Goal: Transaction & Acquisition: Purchase product/service

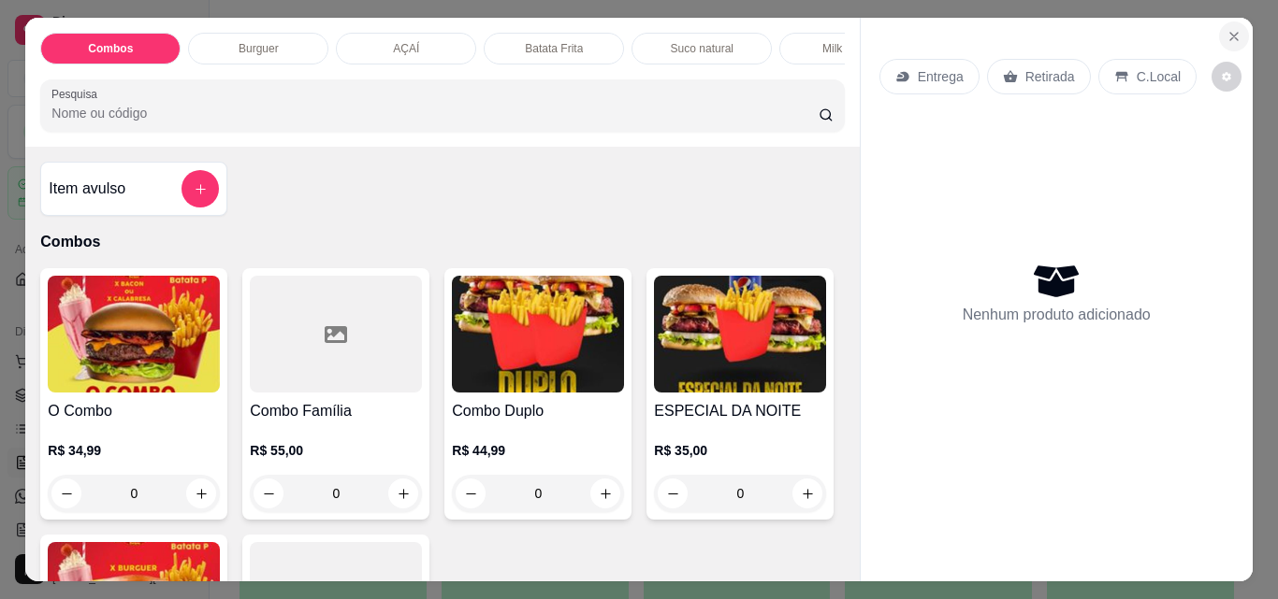
click at [1230, 33] on icon "Close" at bounding box center [1233, 36] width 7 height 7
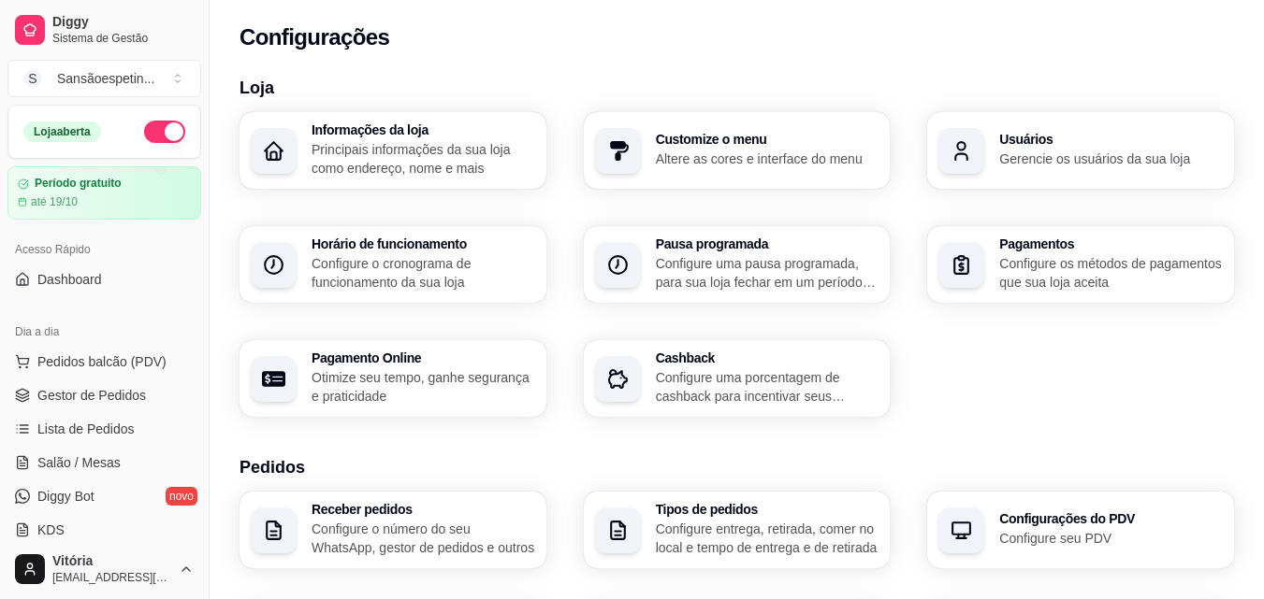
click at [69, 53] on div "Diggy Sistema de Gestão S Sansãoespetin ..." at bounding box center [104, 52] width 209 height 105
click at [45, 25] on link "Diggy Sistema de Gestão" at bounding box center [104, 29] width 194 height 45
click at [44, 30] on div at bounding box center [30, 30] width 30 height 30
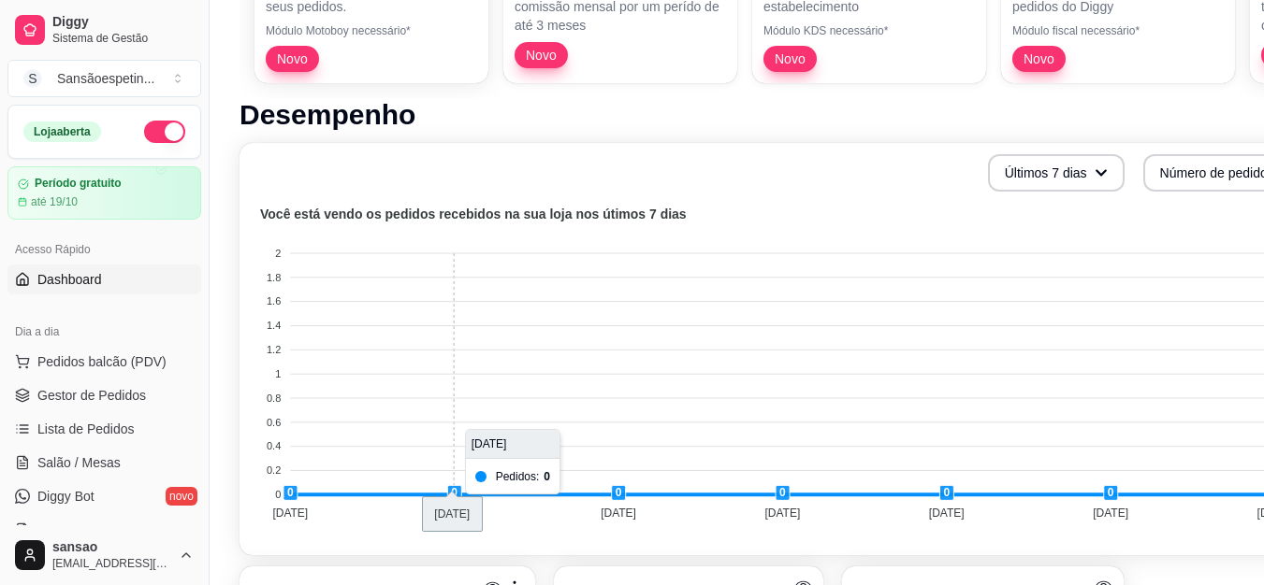
scroll to position [655, 0]
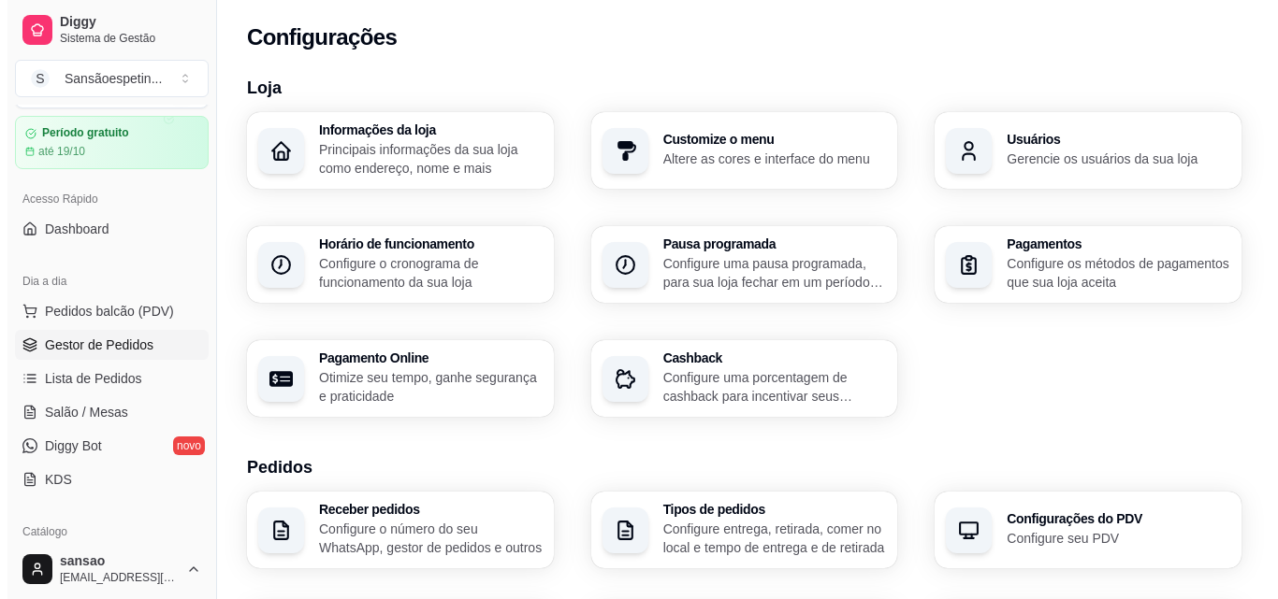
scroll to position [94, 0]
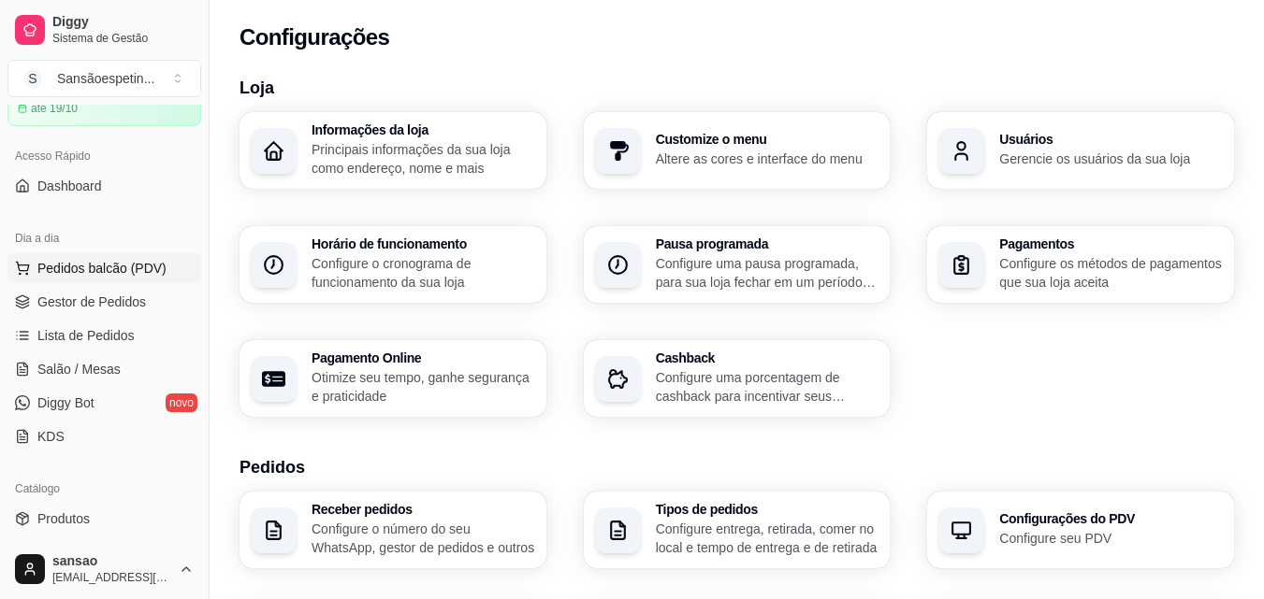
click at [135, 273] on span "Pedidos balcão (PDV)" at bounding box center [101, 268] width 129 height 19
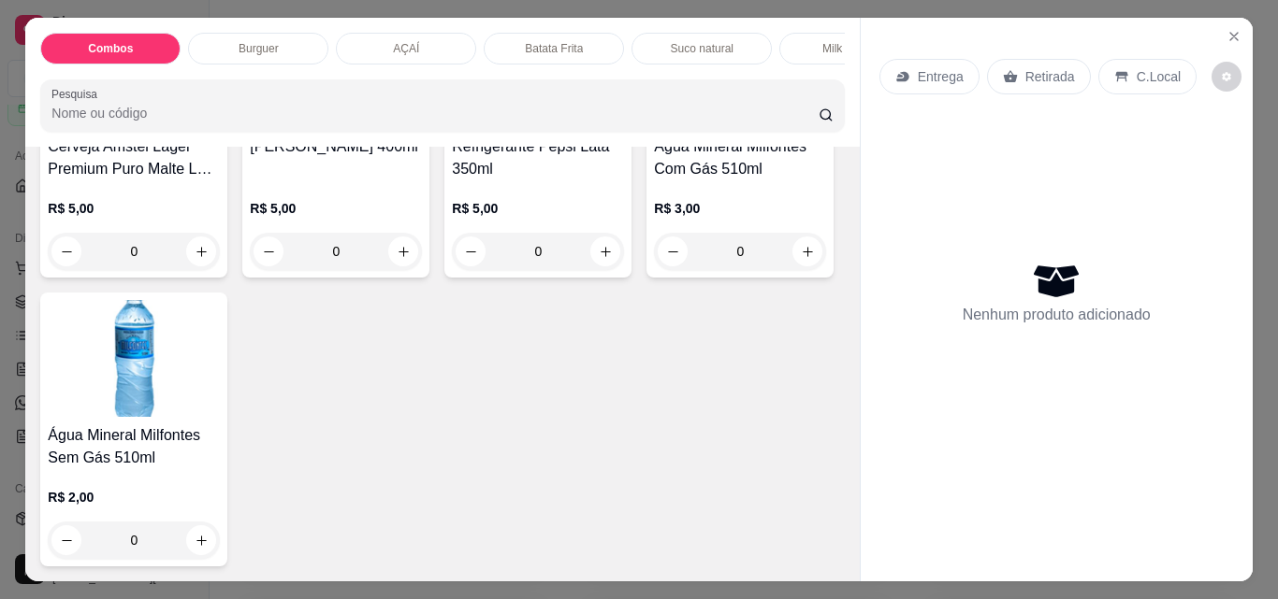
scroll to position [4396, 0]
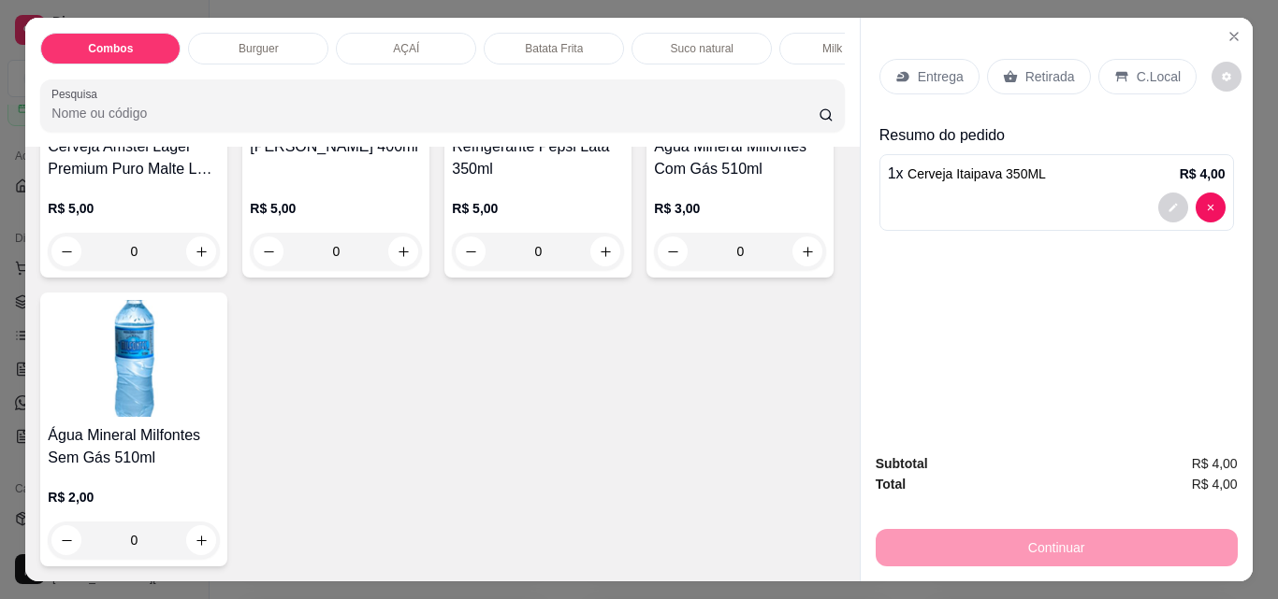
type input "4"
click at [1226, 29] on icon "Close" at bounding box center [1233, 36] width 15 height 15
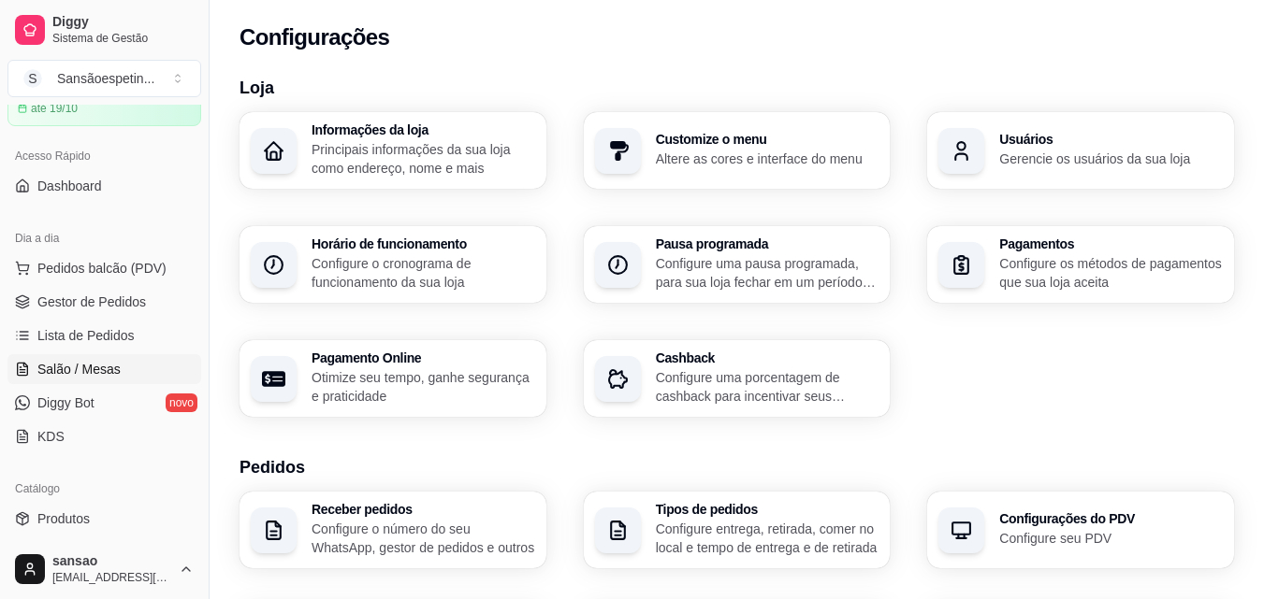
click at [70, 368] on span "Salão / Mesas" at bounding box center [78, 369] width 83 height 19
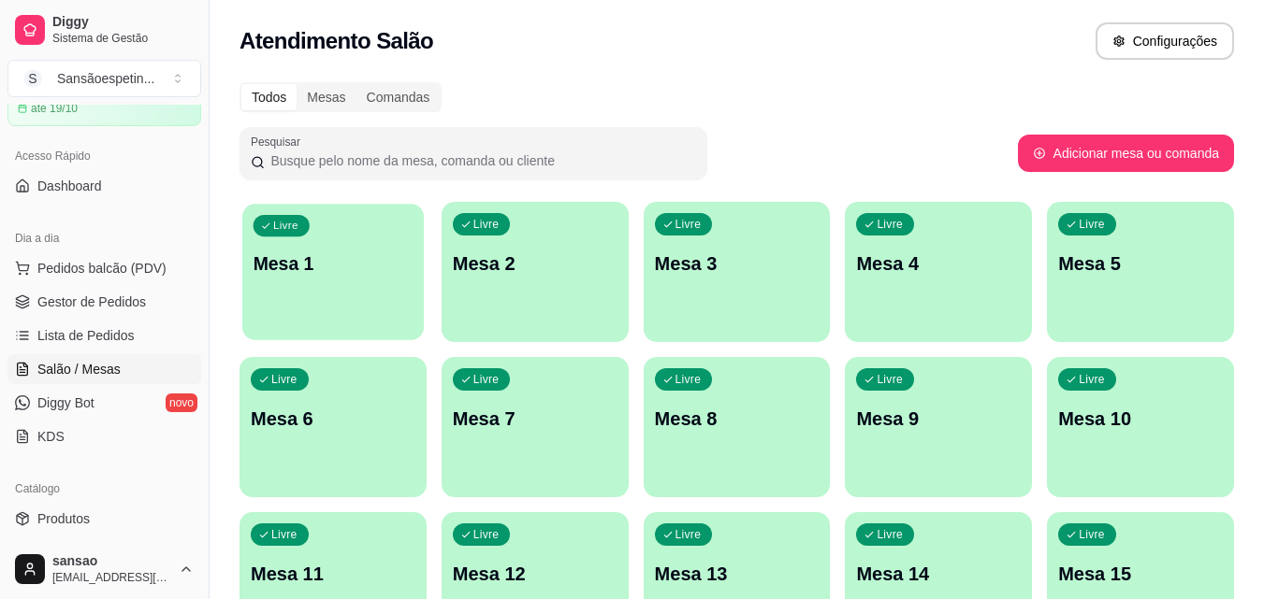
click at [312, 273] on p "Mesa 1" at bounding box center [333, 264] width 160 height 25
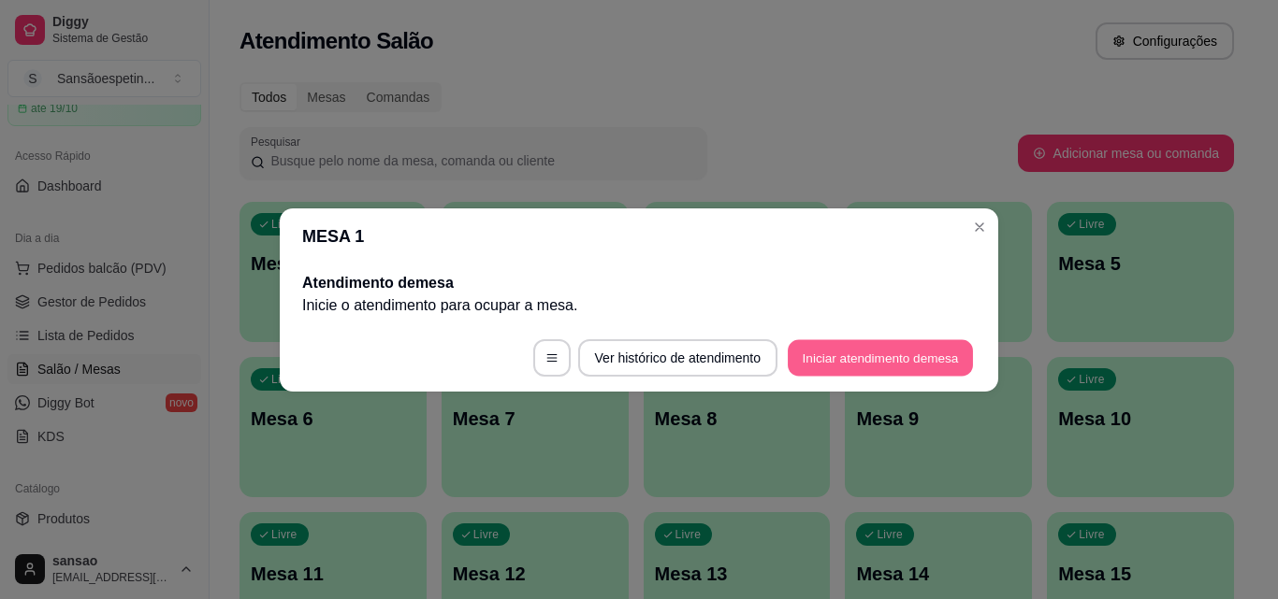
click at [802, 357] on button "Iniciar atendimento de mesa" at bounding box center [879, 357] width 185 height 36
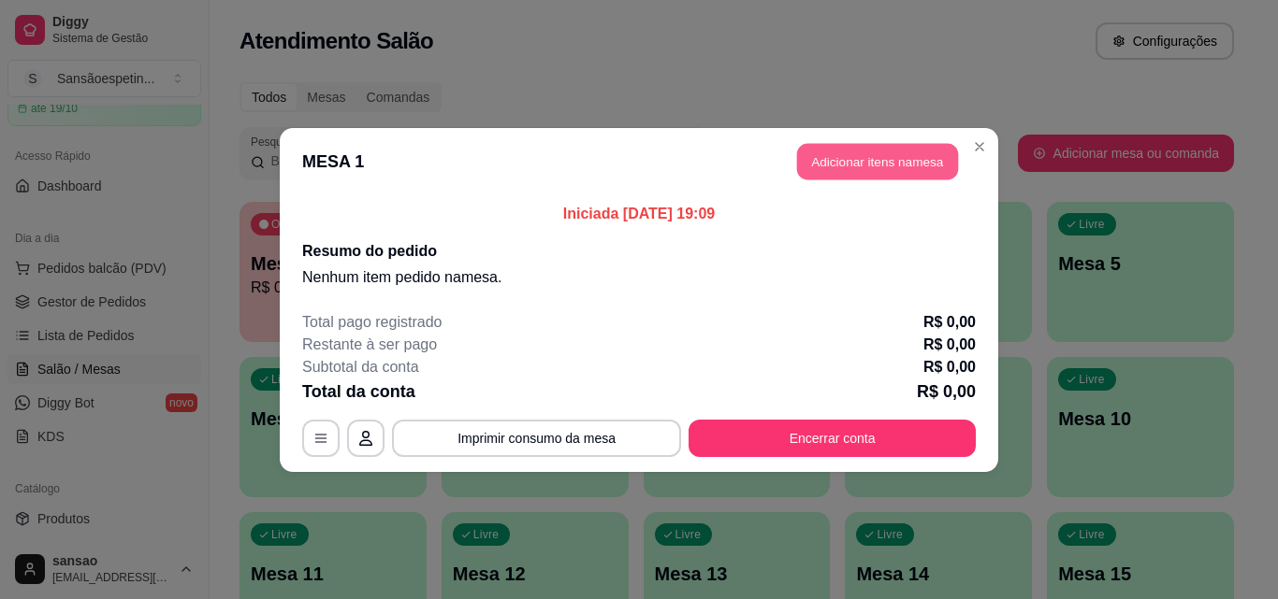
click at [865, 159] on button "Adicionar itens na mesa" at bounding box center [877, 161] width 161 height 36
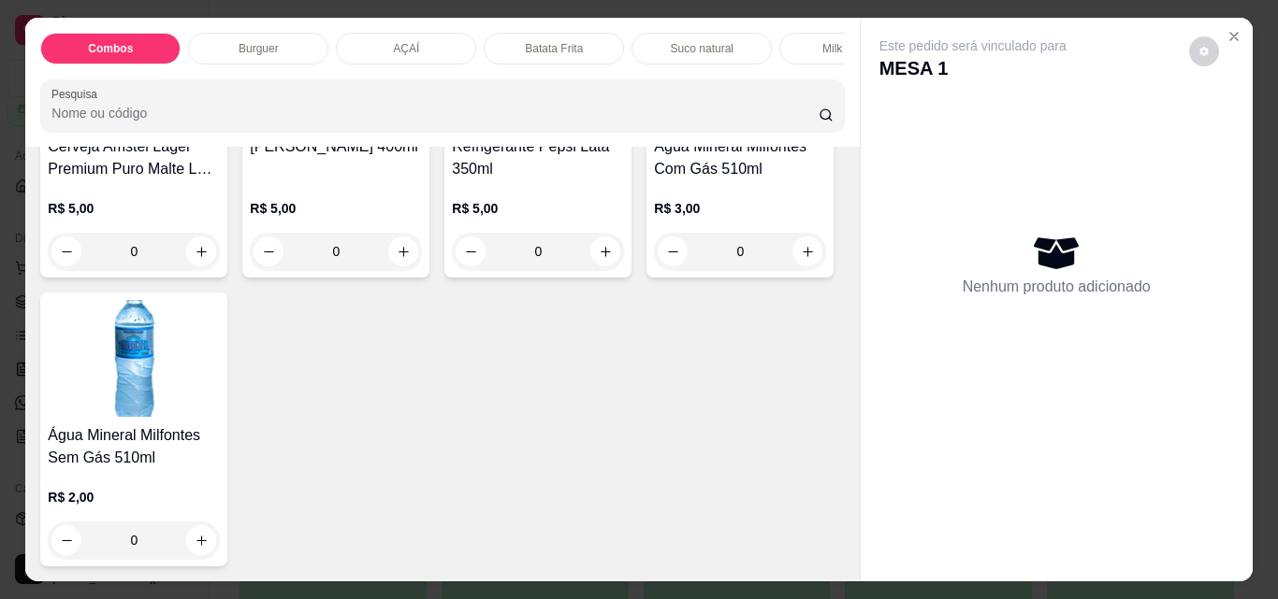
scroll to position [4583, 0]
click at [209, 259] on icon "increase-product-quantity" at bounding box center [202, 252] width 14 height 14
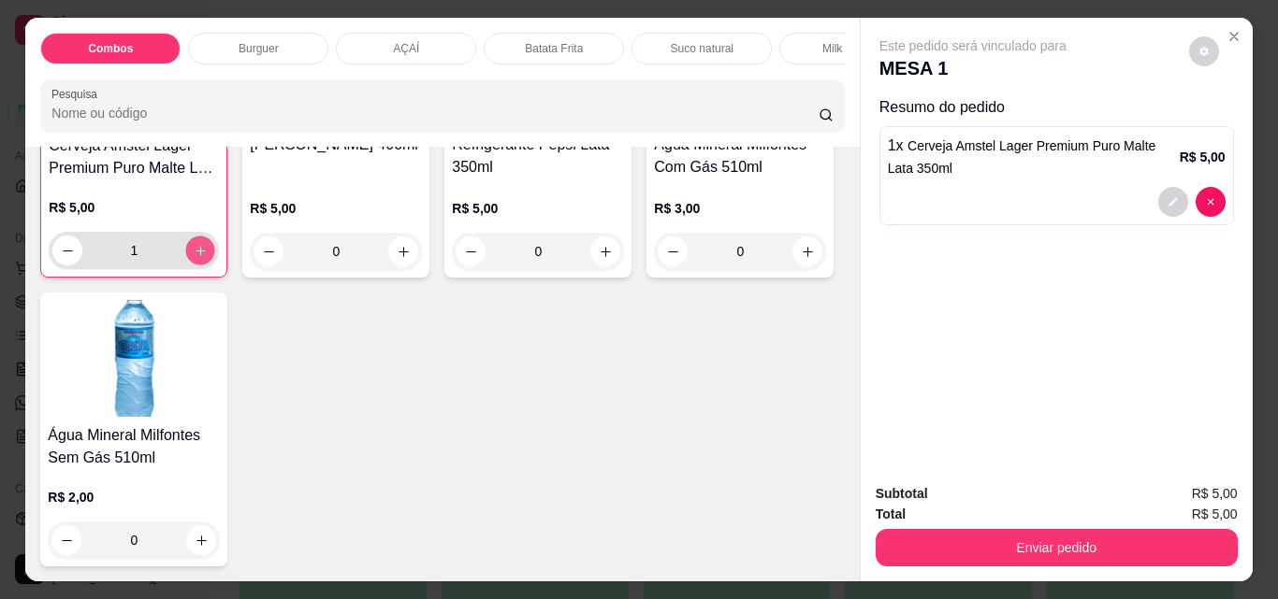
click at [208, 258] on icon "increase-product-quantity" at bounding box center [201, 251] width 14 height 14
type input "2"
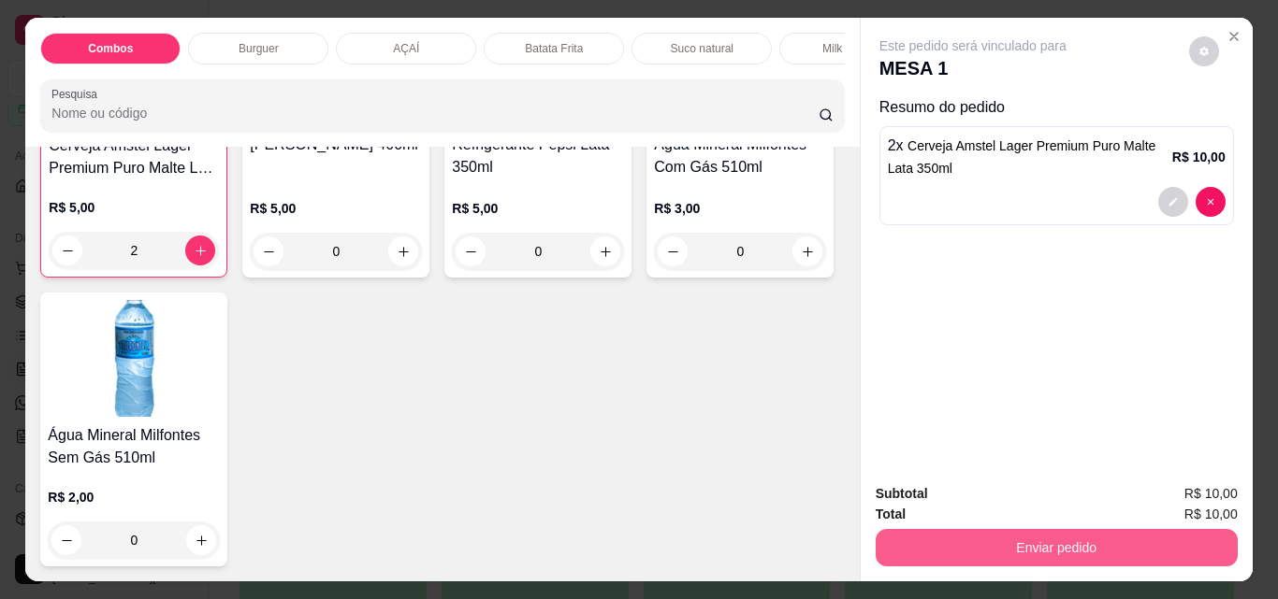
click at [957, 546] on button "Enviar pedido" at bounding box center [1056, 547] width 362 height 37
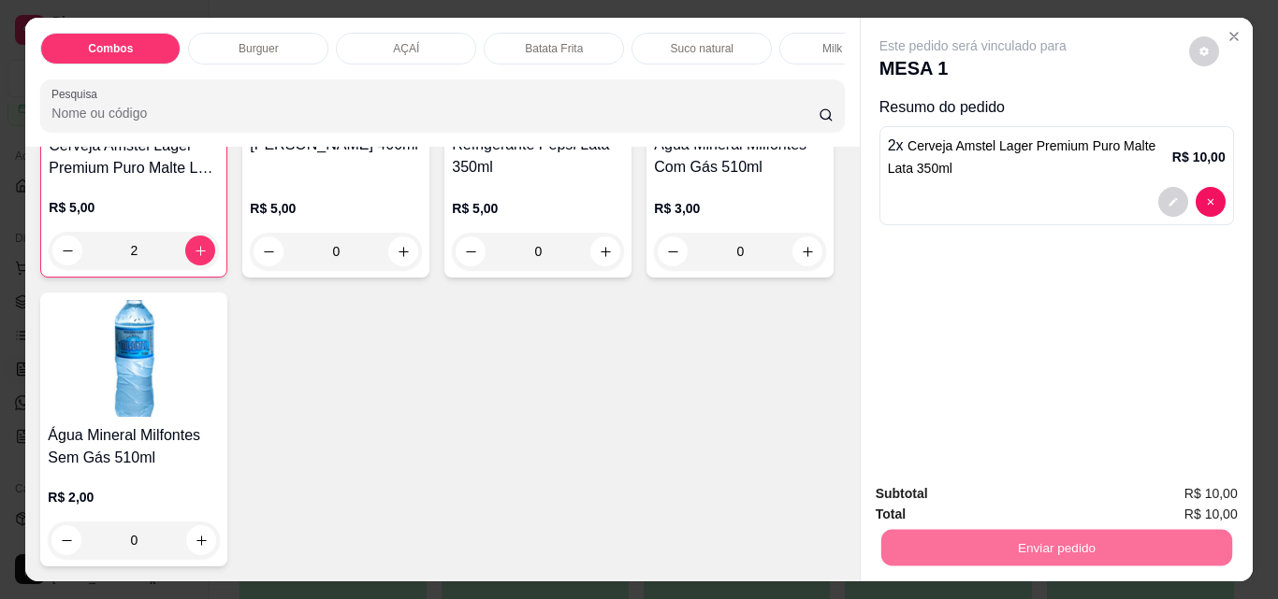
click at [1075, 324] on div "Este pedido será vinculado para MESA 1 Resumo do pedido 2 x Cerveja Amstel Lage…" at bounding box center [1056, 243] width 392 height 451
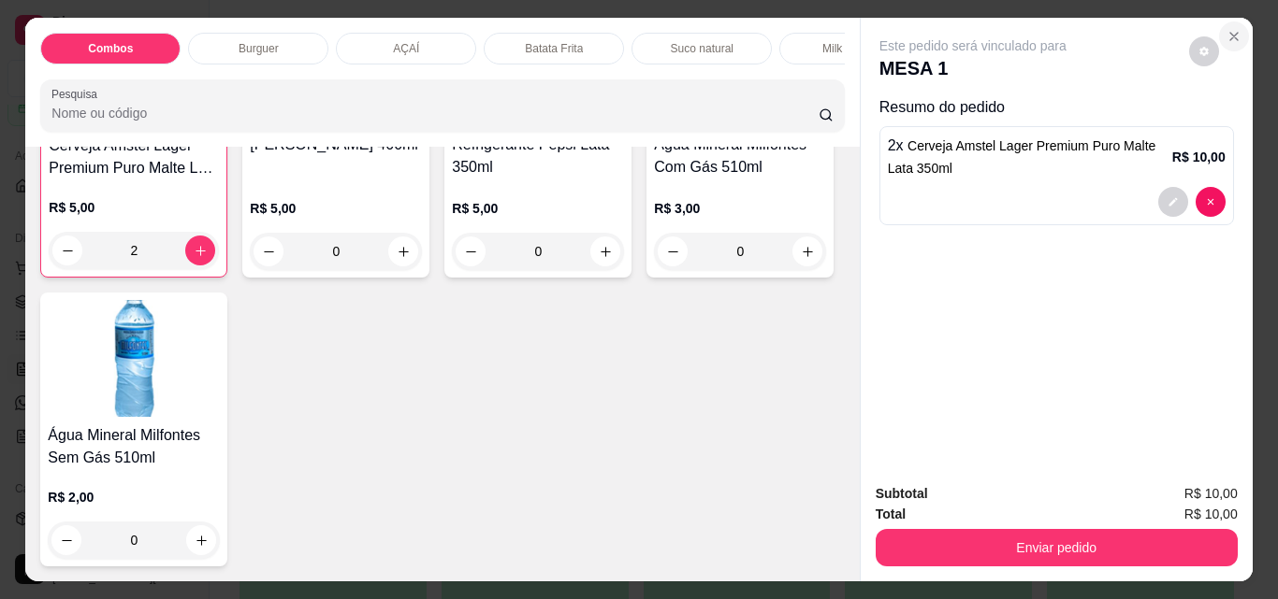
click at [1231, 29] on icon "Close" at bounding box center [1233, 36] width 15 height 15
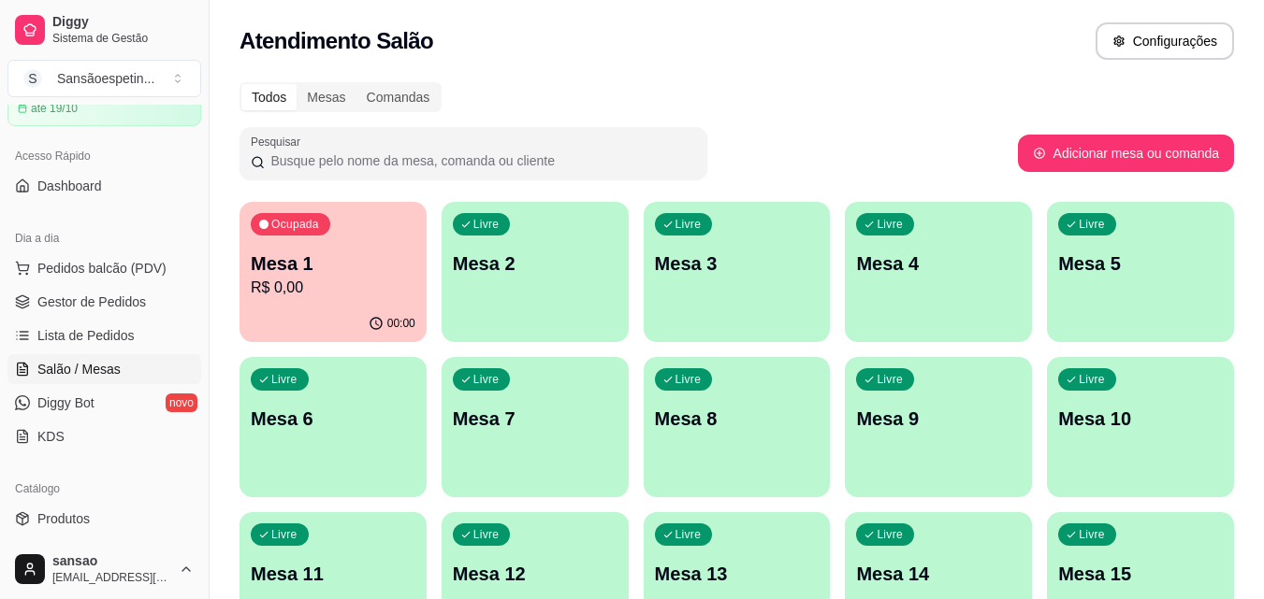
click at [322, 276] on div "Mesa 1 R$ 0,00" at bounding box center [333, 275] width 165 height 49
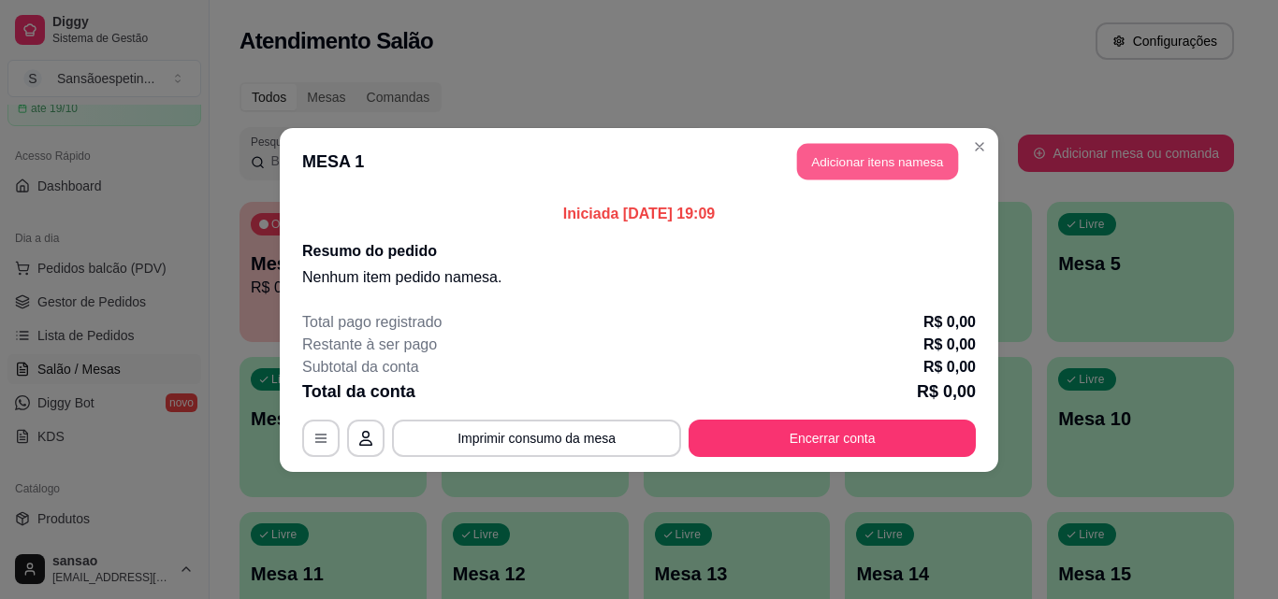
click at [823, 158] on button "Adicionar itens na mesa" at bounding box center [877, 161] width 161 height 36
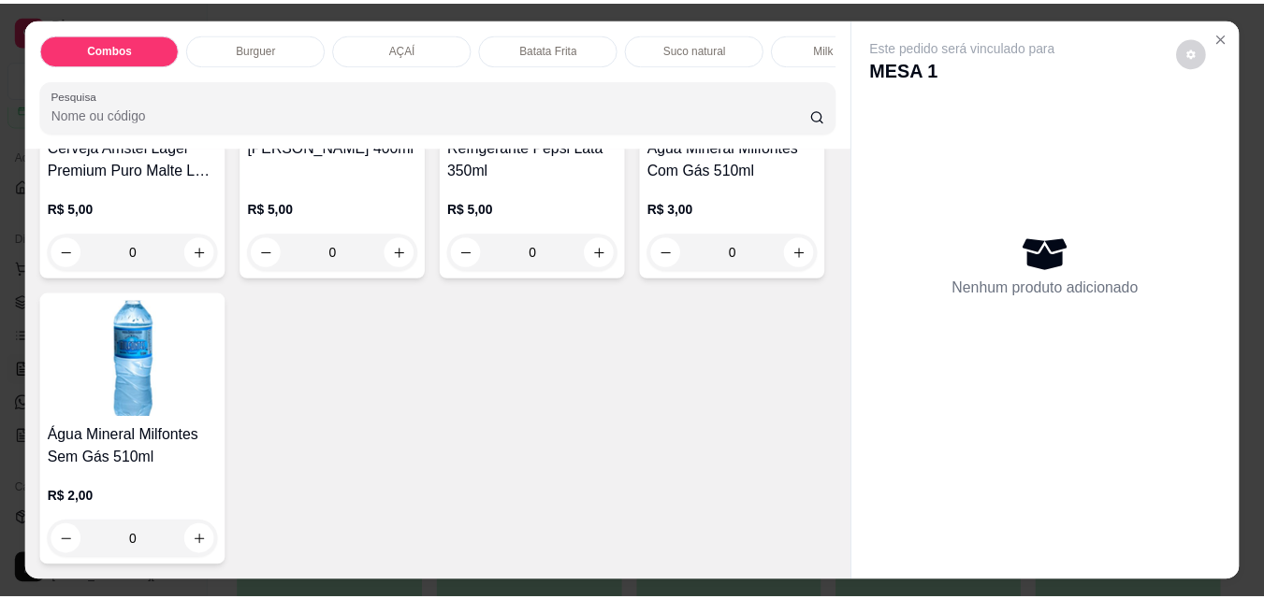
scroll to position [4634, 0]
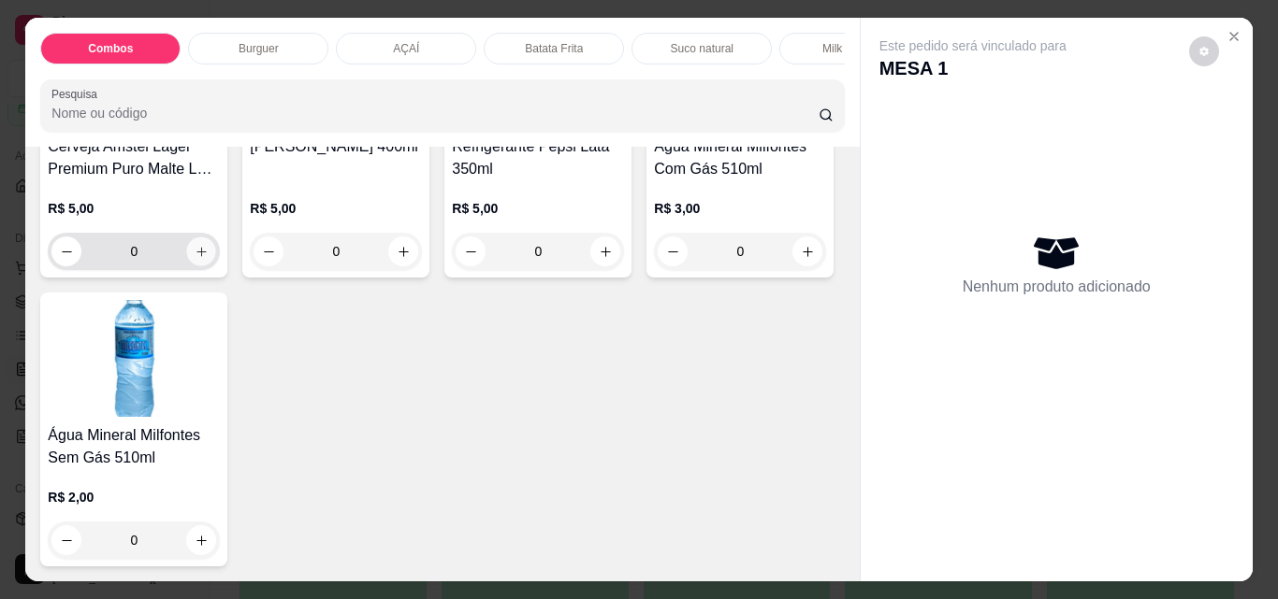
click at [209, 259] on icon "increase-product-quantity" at bounding box center [202, 252] width 14 height 14
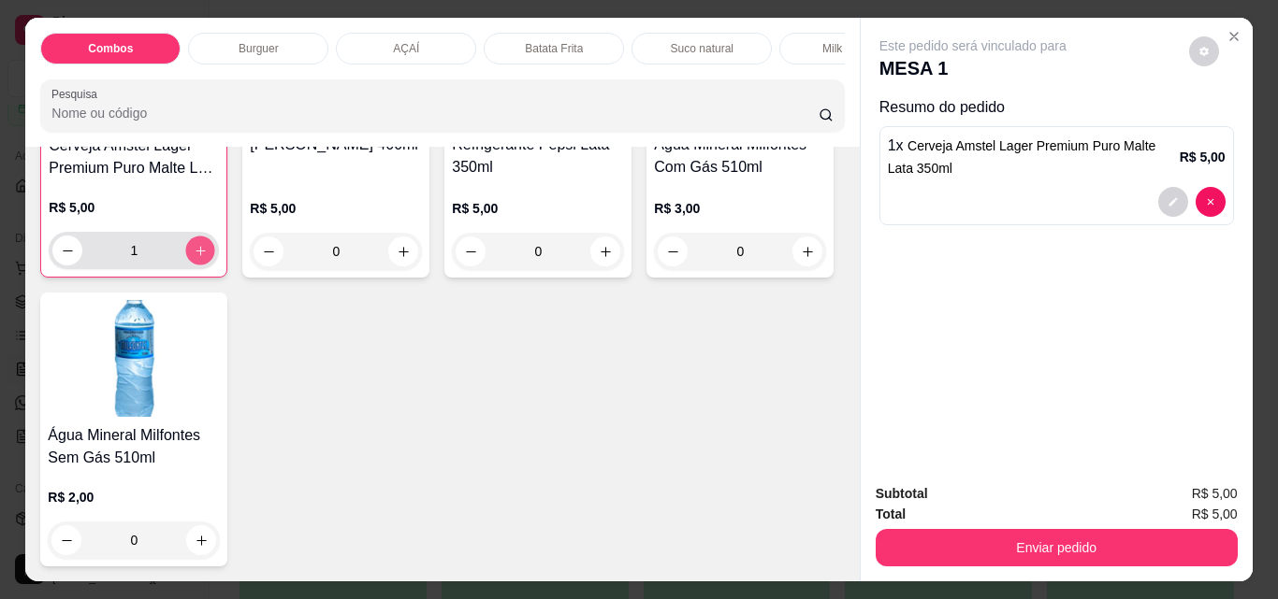
click at [208, 258] on icon "increase-product-quantity" at bounding box center [201, 251] width 14 height 14
type input "2"
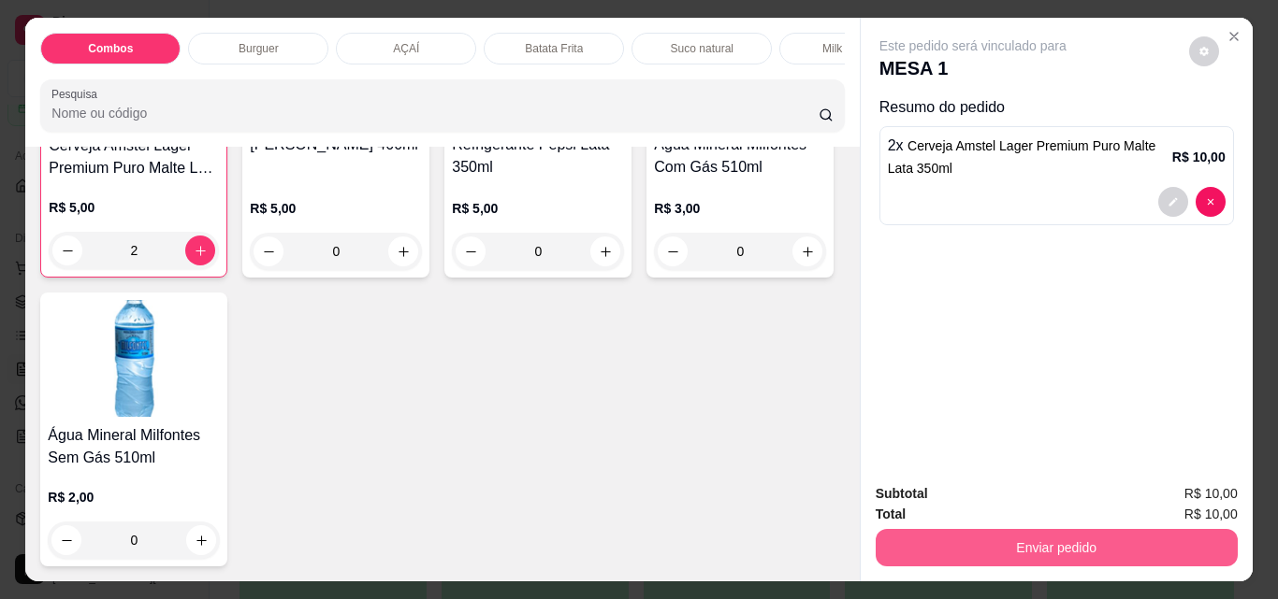
click at [974, 543] on button "Enviar pedido" at bounding box center [1056, 547] width 362 height 37
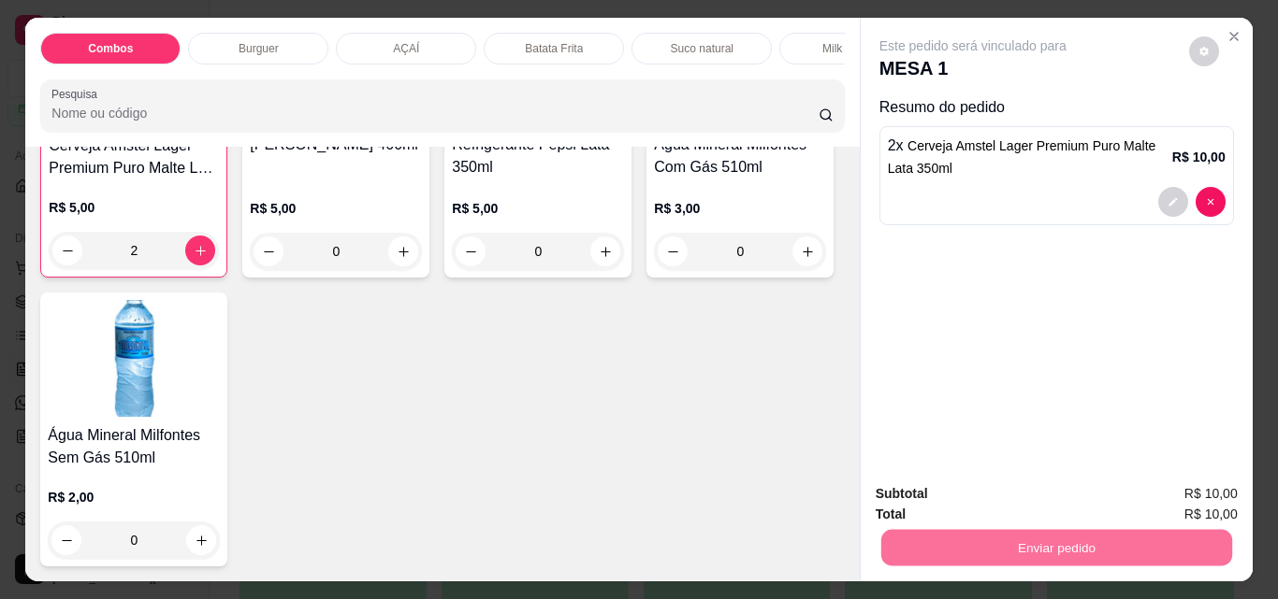
click at [1148, 499] on button "Sim, quero registrar" at bounding box center [1172, 494] width 135 height 35
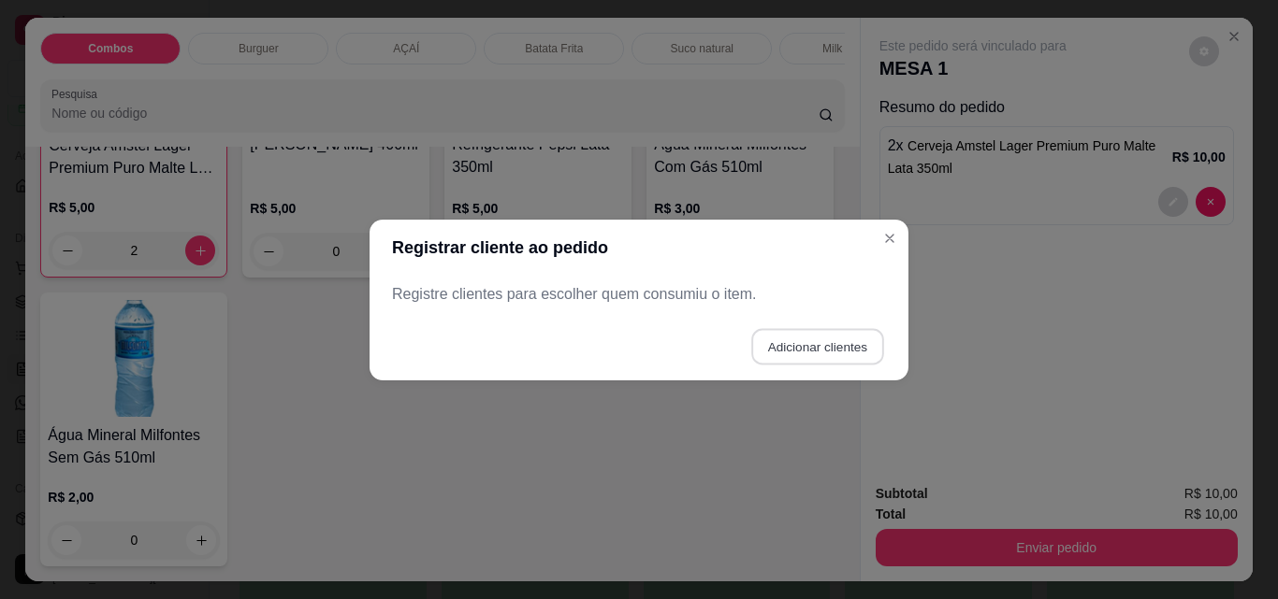
click at [838, 353] on button "Adicionar clientes" at bounding box center [817, 346] width 132 height 36
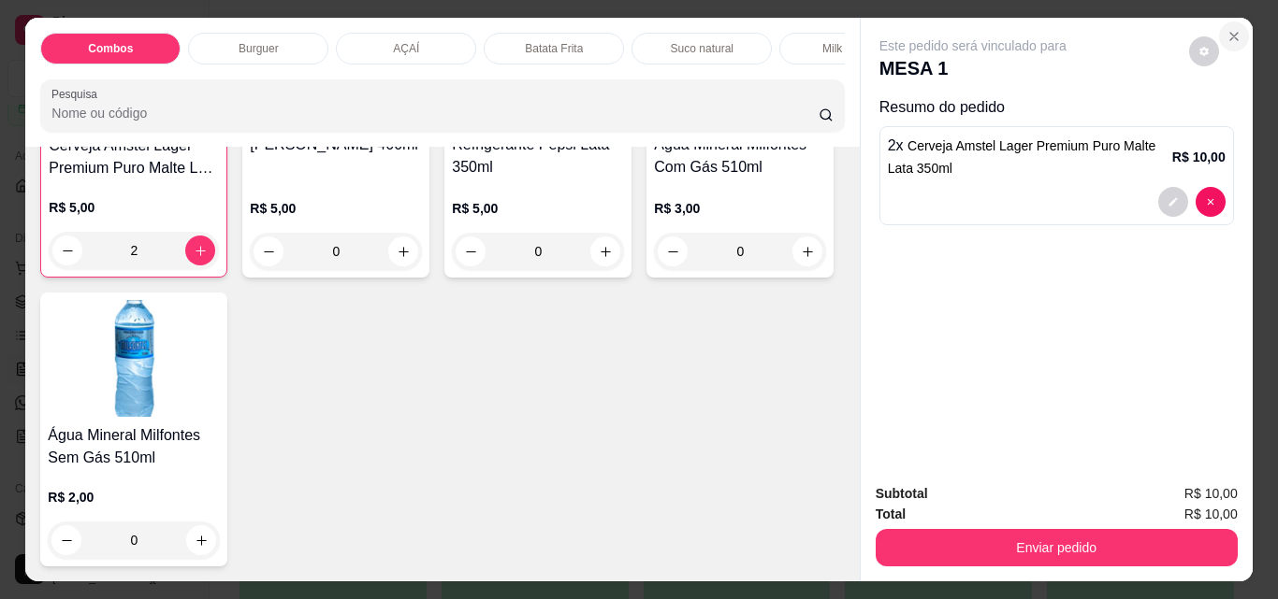
click at [1219, 30] on button "Close" at bounding box center [1234, 37] width 30 height 30
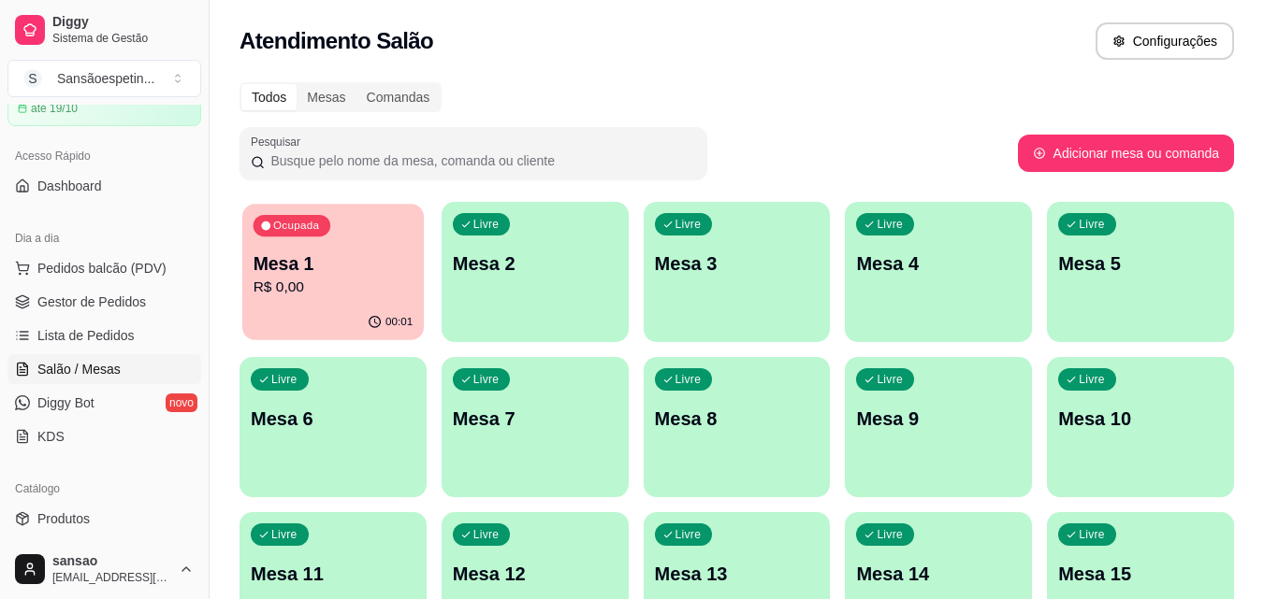
click at [360, 258] on p "Mesa 1" at bounding box center [333, 264] width 160 height 25
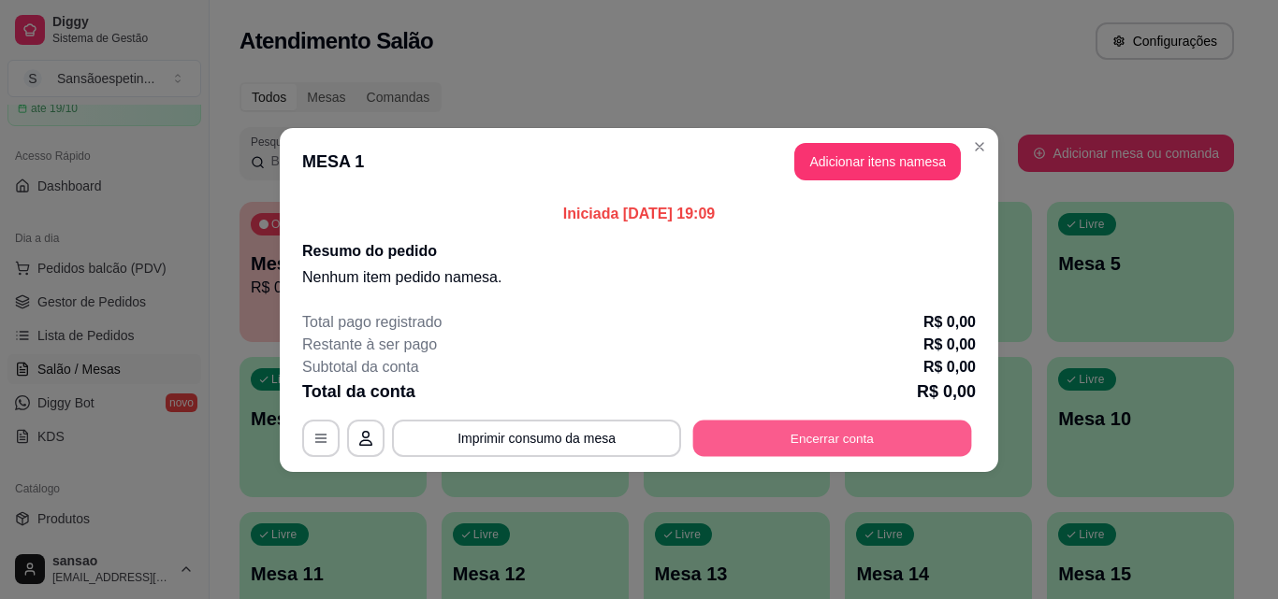
click at [776, 447] on button "Encerrar conta" at bounding box center [832, 438] width 279 height 36
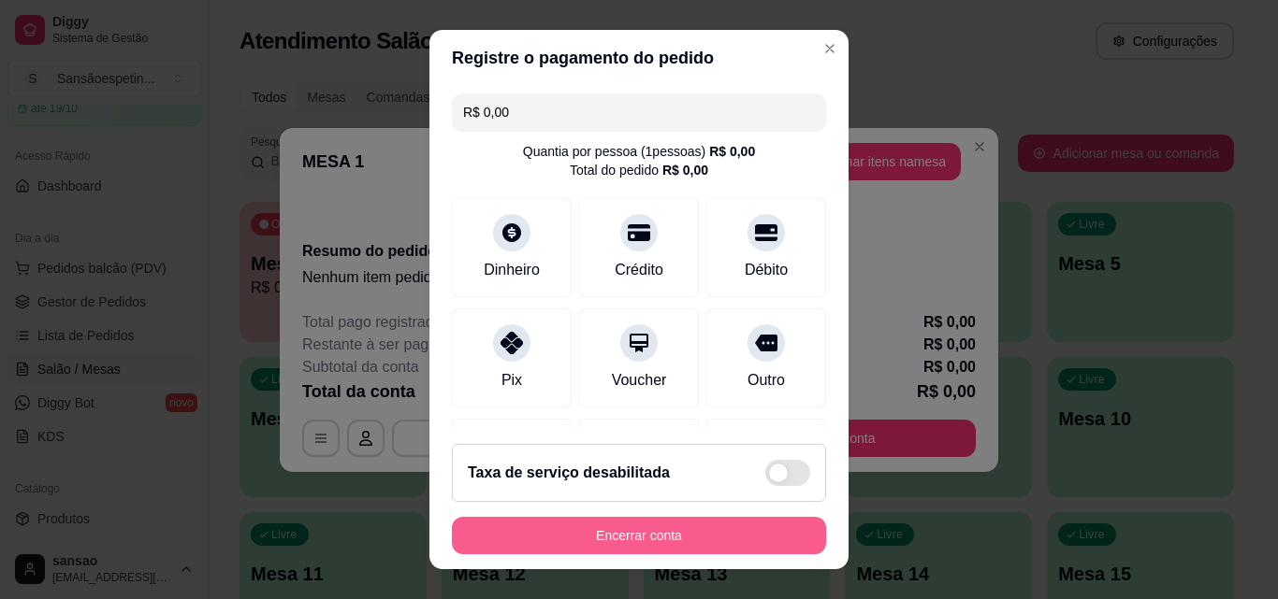
click at [620, 528] on button "Encerrar conta" at bounding box center [639, 535] width 374 height 37
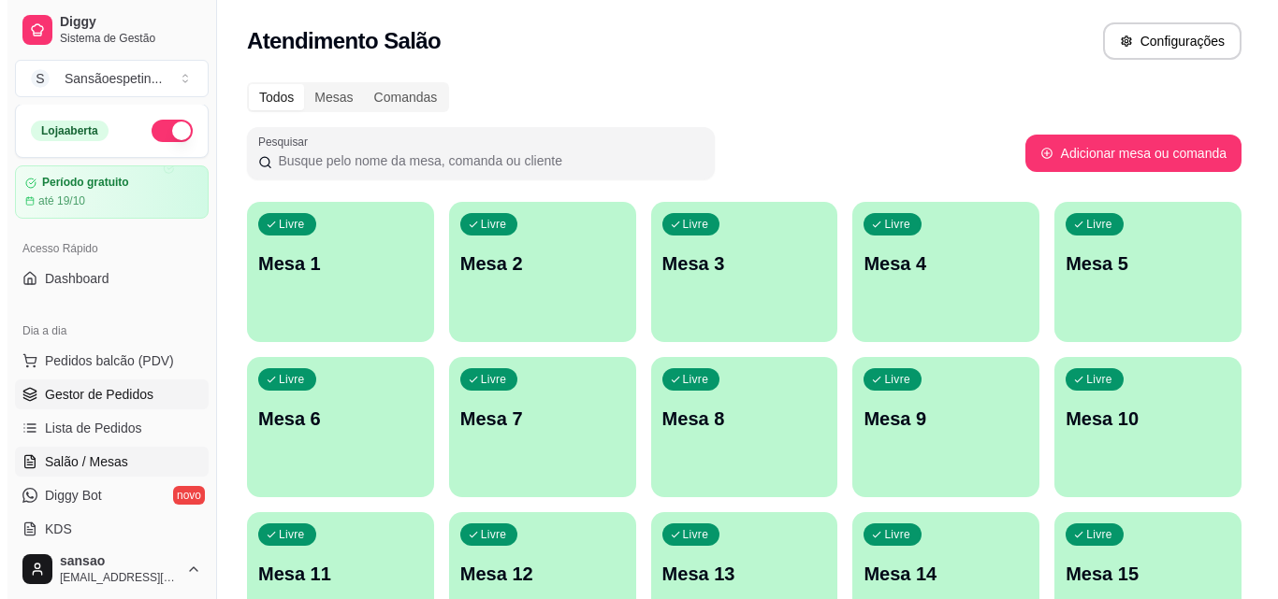
scroll to position [0, 0]
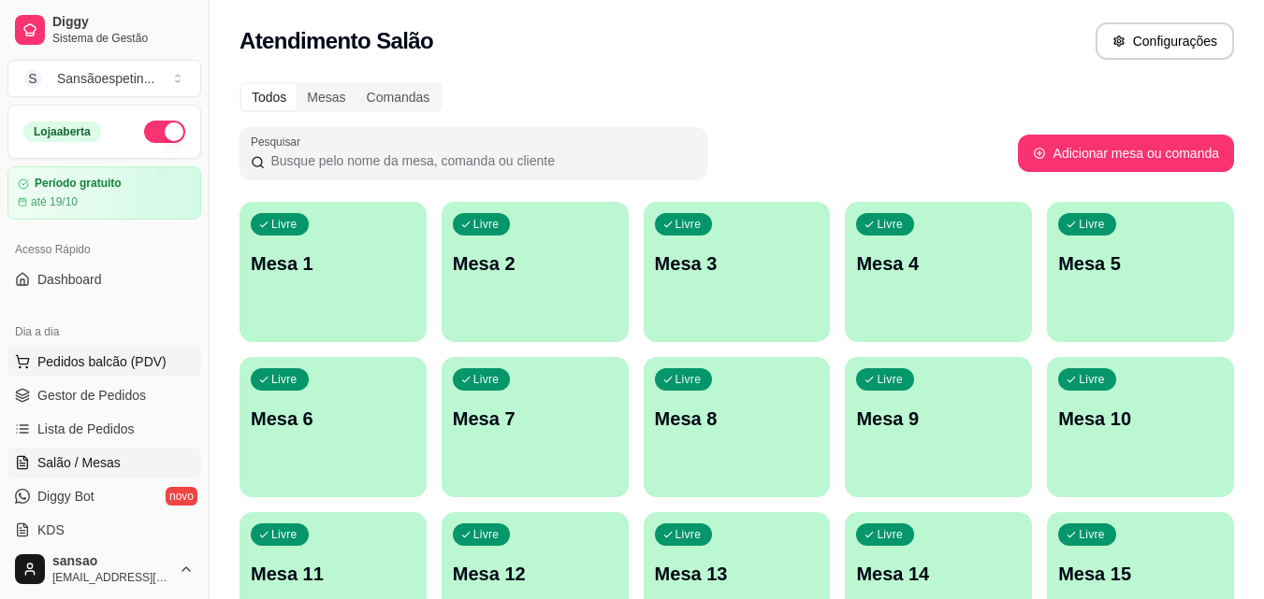
click at [100, 368] on span "Pedidos balcão (PDV)" at bounding box center [101, 362] width 129 height 19
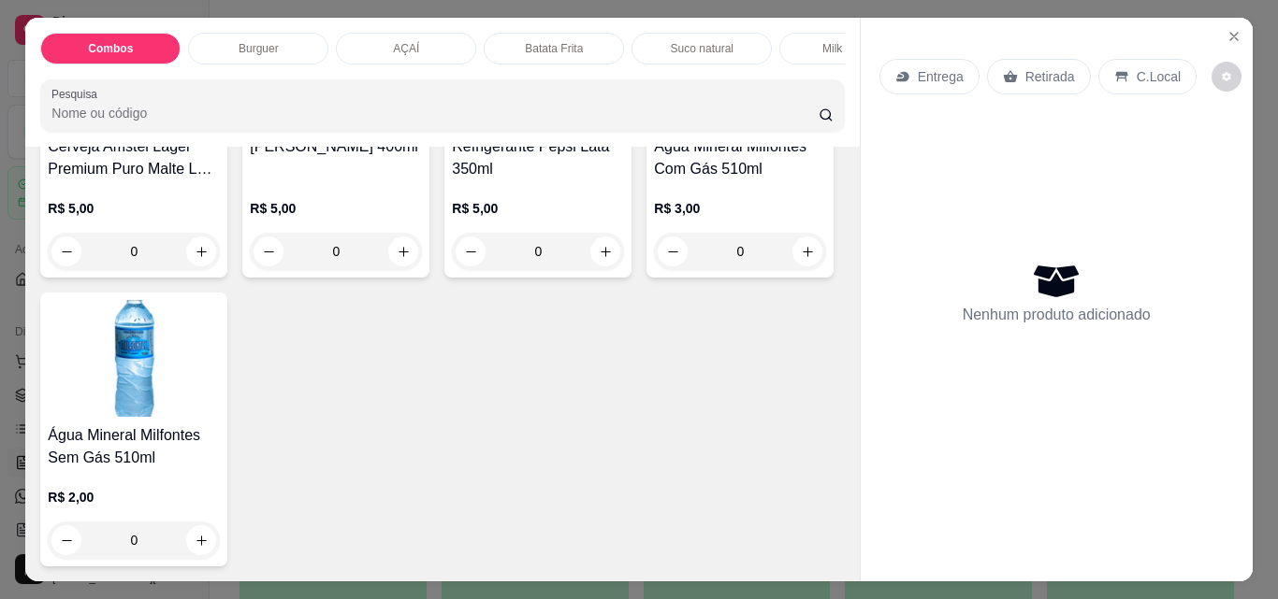
scroll to position [4084, 0]
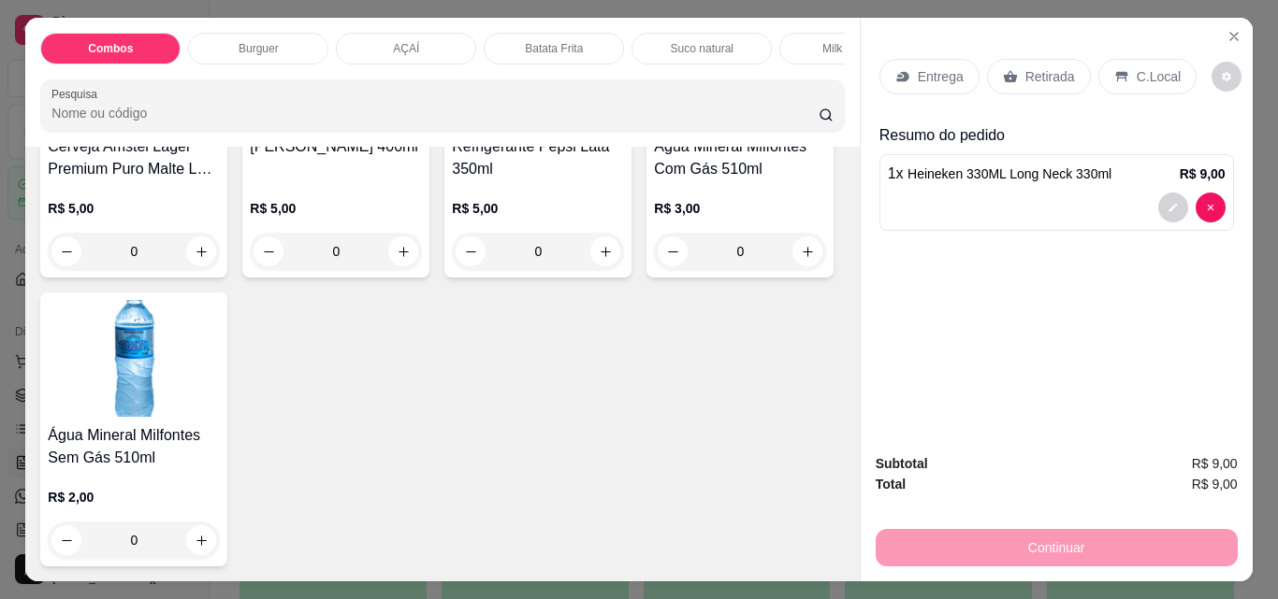
type input "2"
click at [982, 542] on div "Continuar" at bounding box center [1056, 546] width 362 height 42
click at [1029, 177] on p "2 x Heineken 330ML Long Neck 330ml" at bounding box center [1000, 174] width 224 height 22
click at [963, 543] on div "Continuar" at bounding box center [1056, 546] width 362 height 42
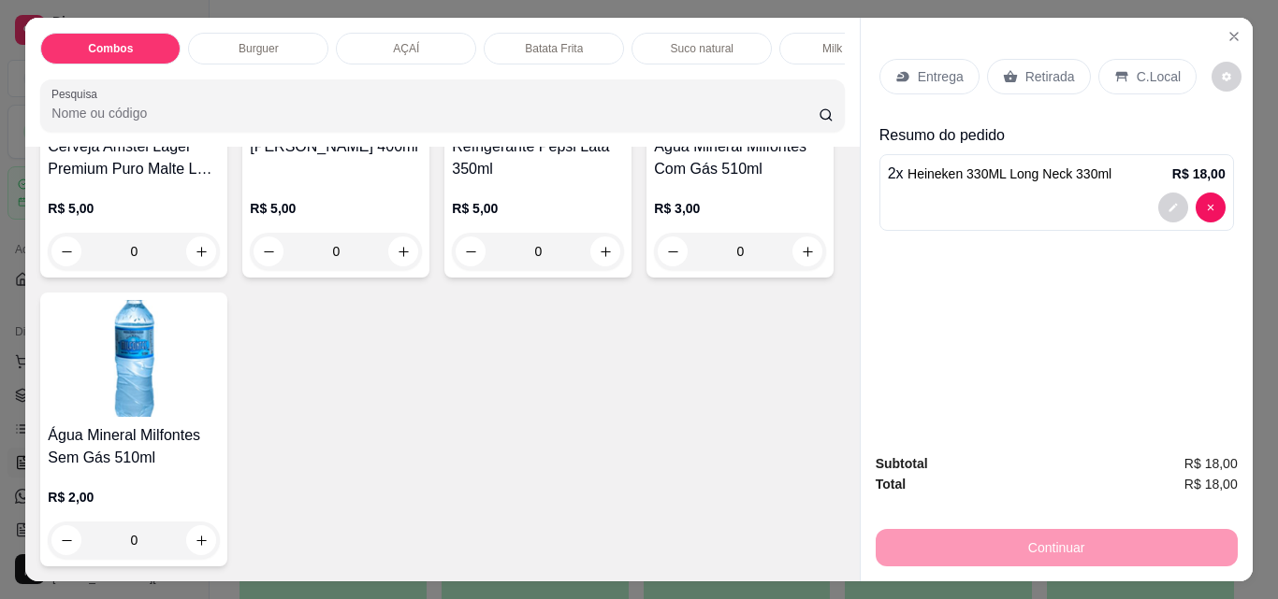
click at [980, 166] on span "Heineken 330ML Long Neck 330ml" at bounding box center [1009, 173] width 204 height 15
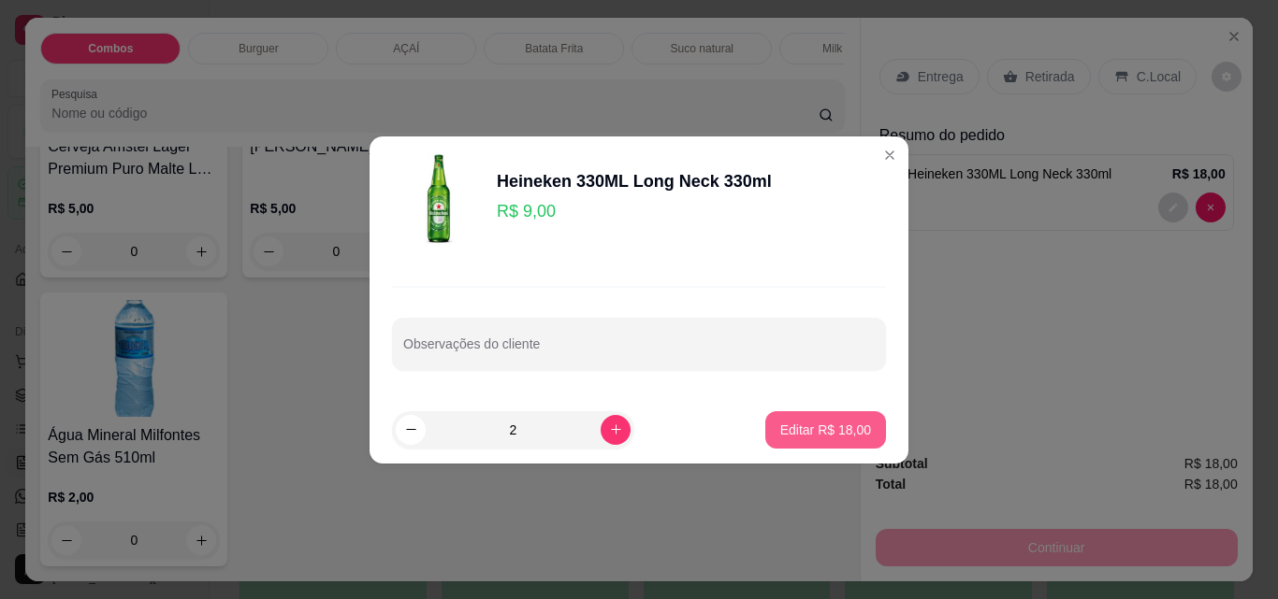
click at [849, 437] on p "Editar R$ 18,00" at bounding box center [825, 430] width 91 height 19
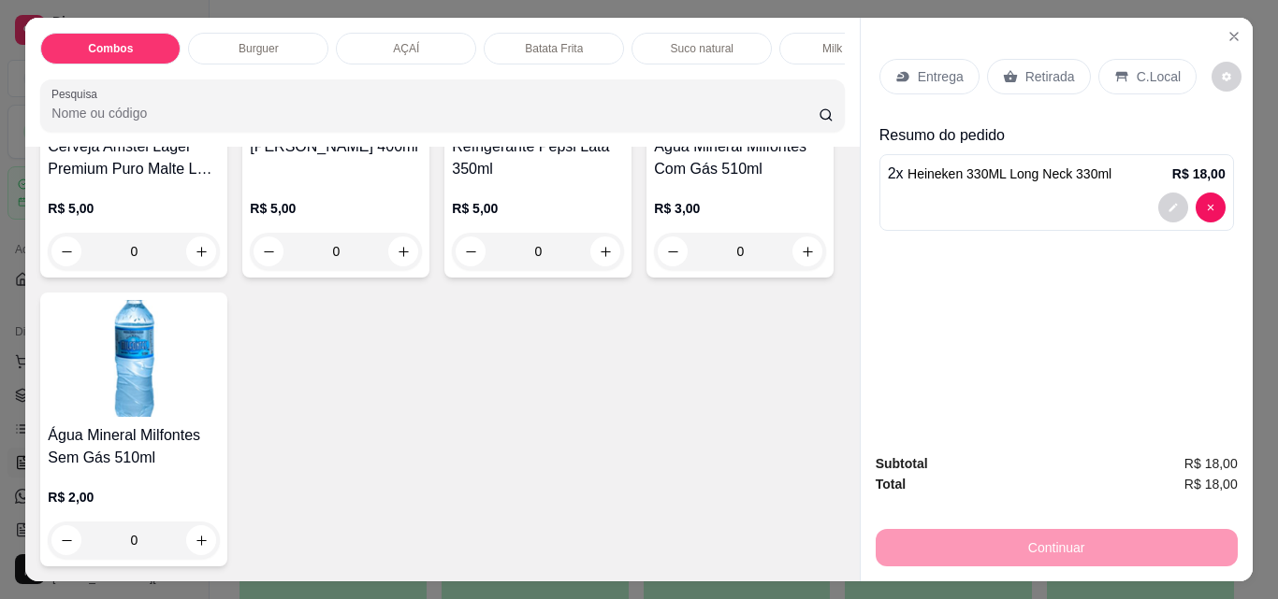
click at [1074, 548] on div "Continuar" at bounding box center [1056, 546] width 362 height 42
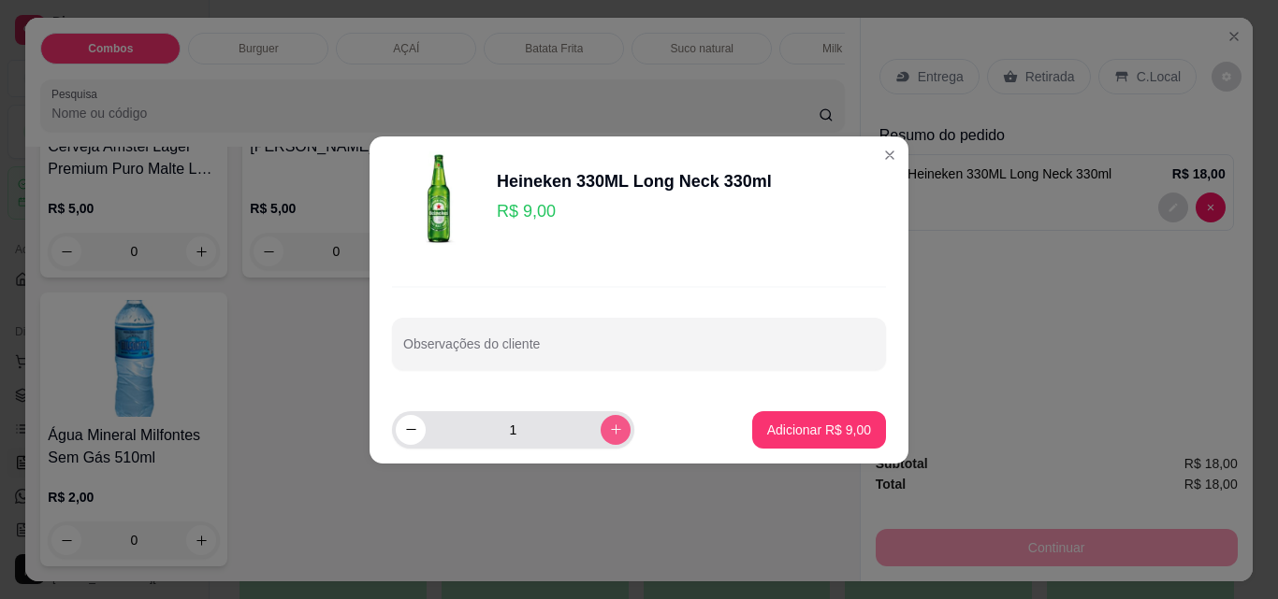
click at [609, 435] on icon "increase-product-quantity" at bounding box center [616, 430] width 14 height 14
type input "2"
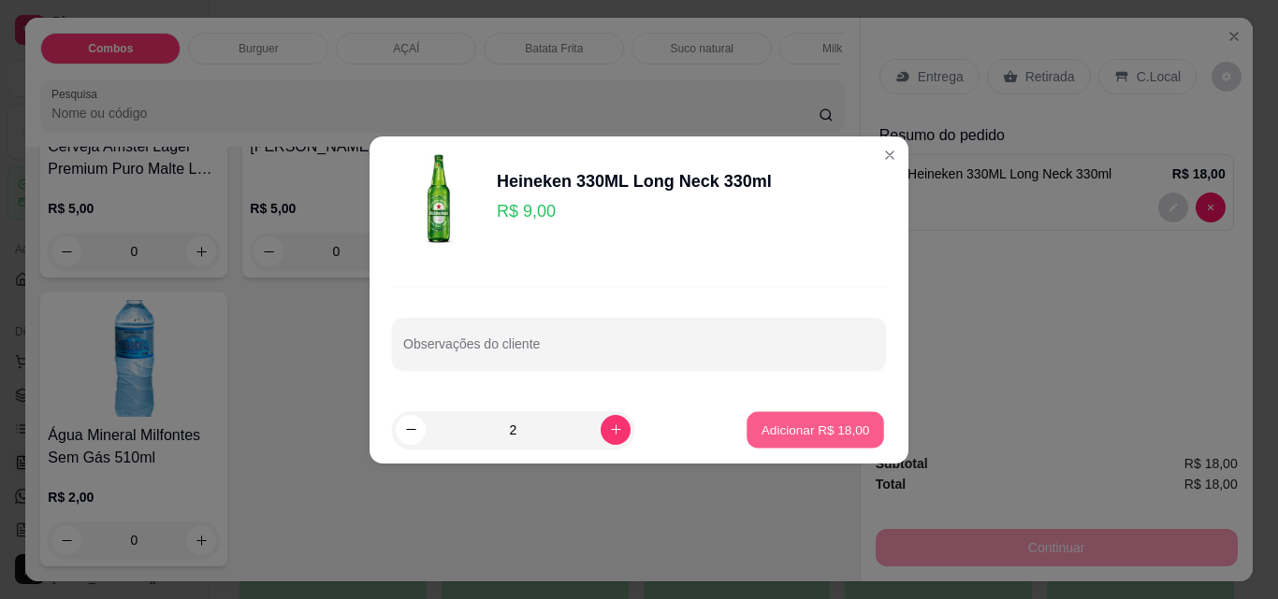
click at [766, 435] on p "Adicionar R$ 18,00" at bounding box center [815, 430] width 108 height 18
type input "4"
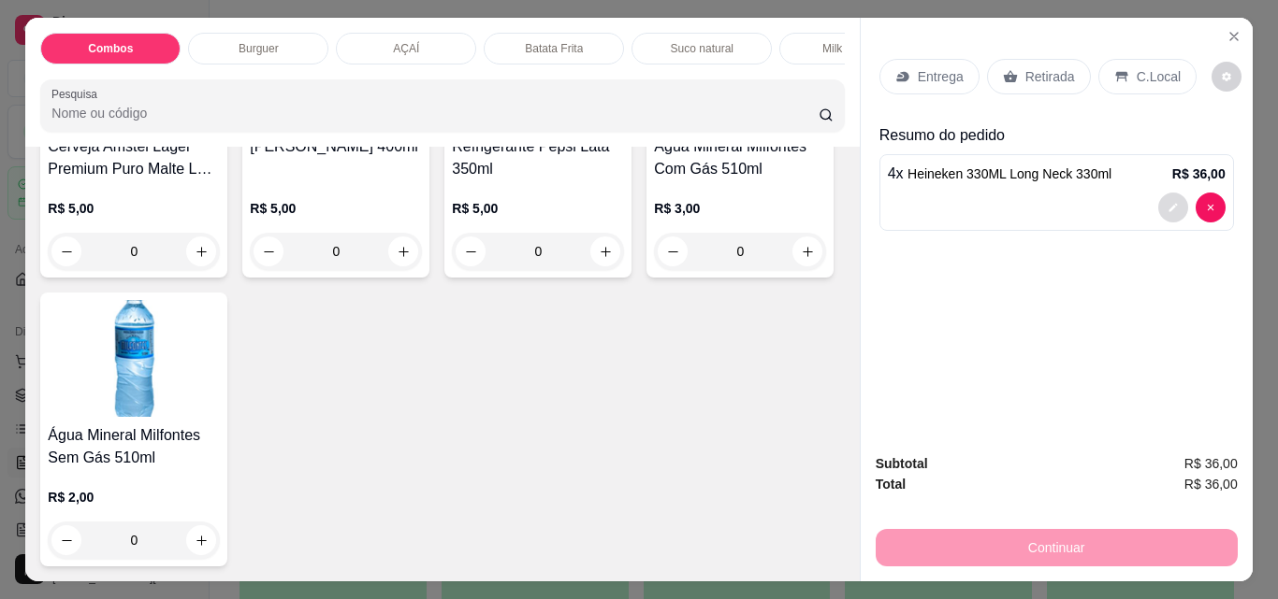
click at [1160, 209] on button "decrease-product-quantity" at bounding box center [1173, 208] width 30 height 30
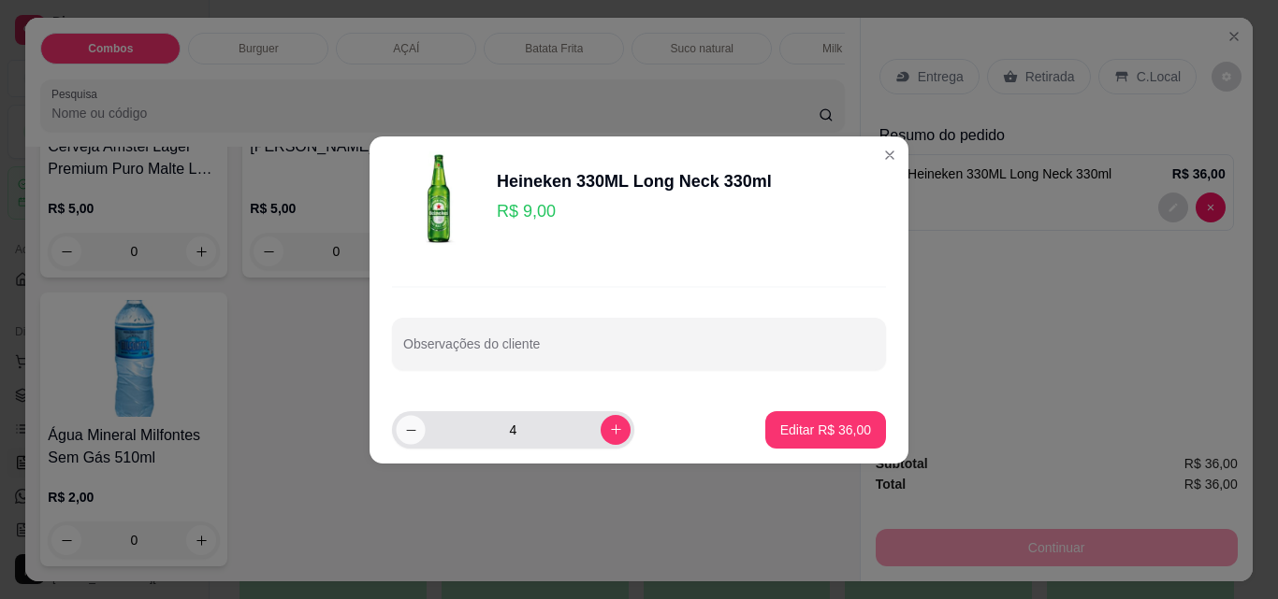
click at [411, 430] on icon "decrease-product-quantity" at bounding box center [410, 429] width 9 height 1
type input "2"
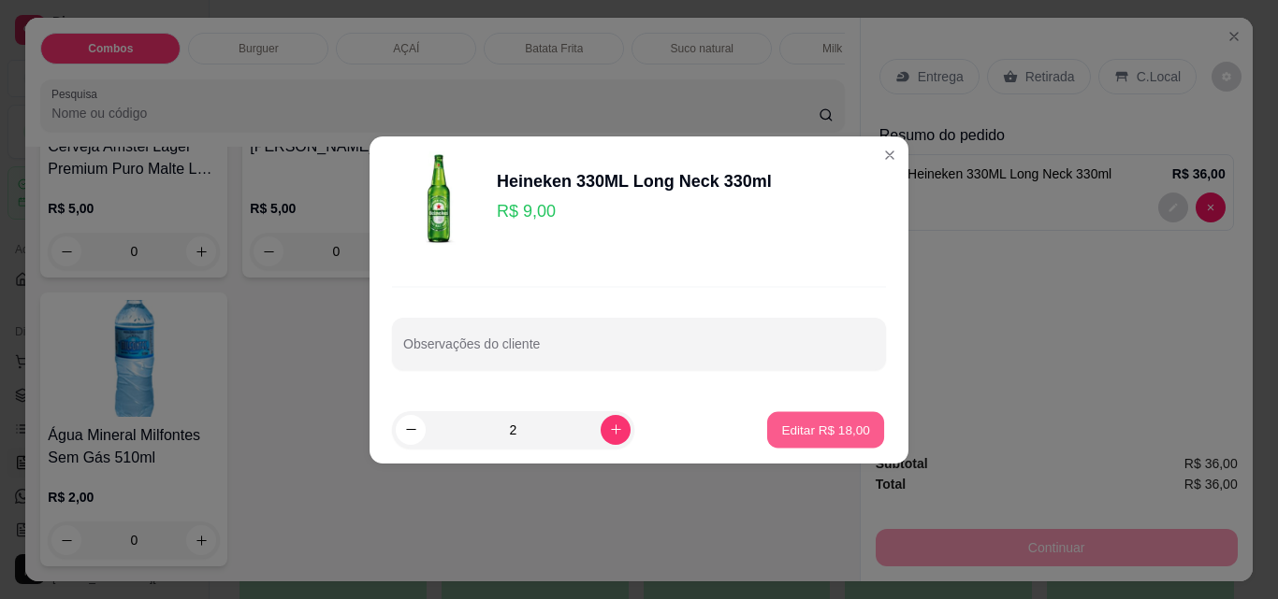
click at [821, 438] on p "Editar R$ 18,00" at bounding box center [825, 430] width 88 height 18
type input "2"
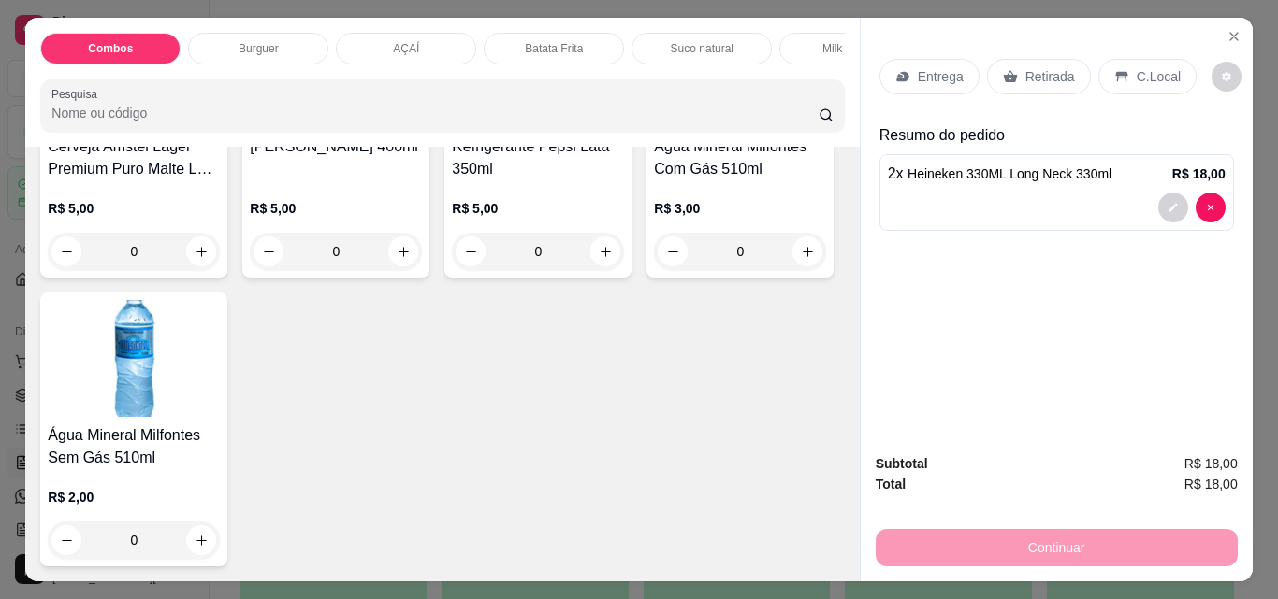
click at [1014, 62] on div "Retirada" at bounding box center [1039, 77] width 104 height 36
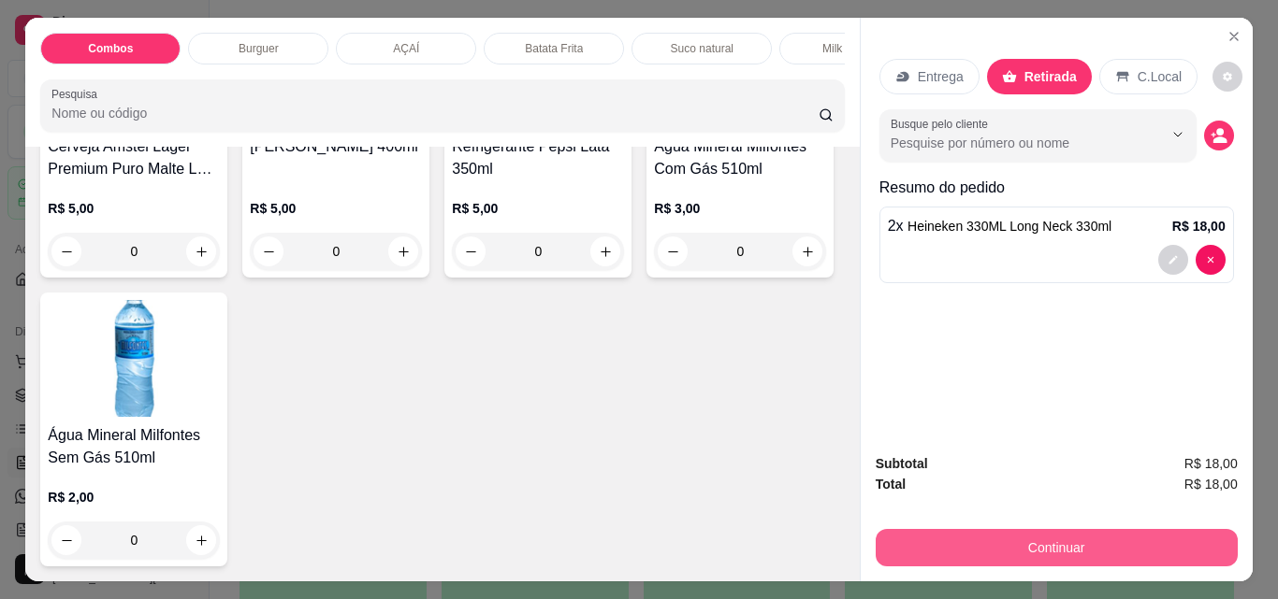
click at [1063, 540] on button "Continuar" at bounding box center [1056, 547] width 362 height 37
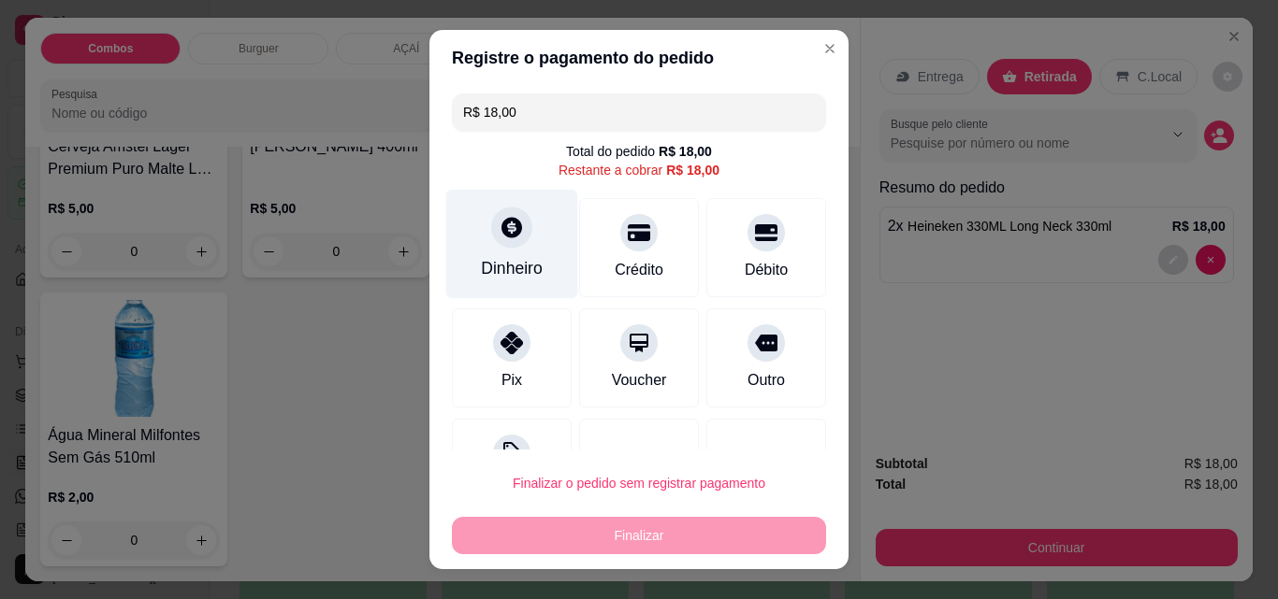
click at [490, 253] on div "Dinheiro" at bounding box center [512, 244] width 132 height 109
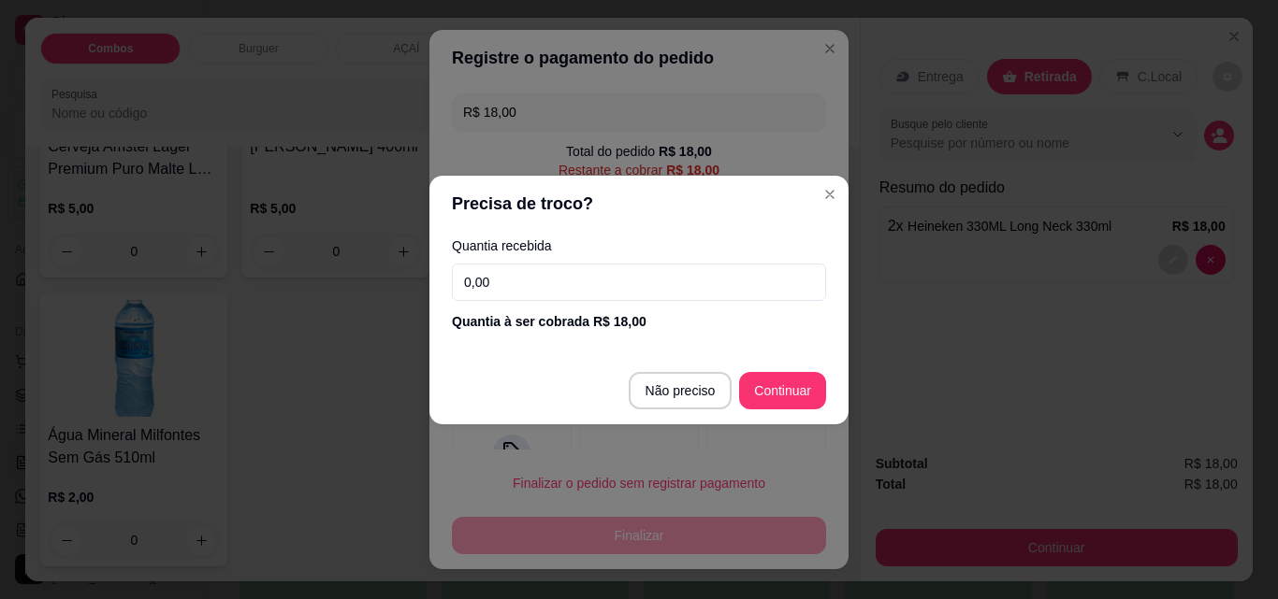
click at [529, 284] on input "0,00" at bounding box center [639, 282] width 374 height 37
type input "R$ 0,00"
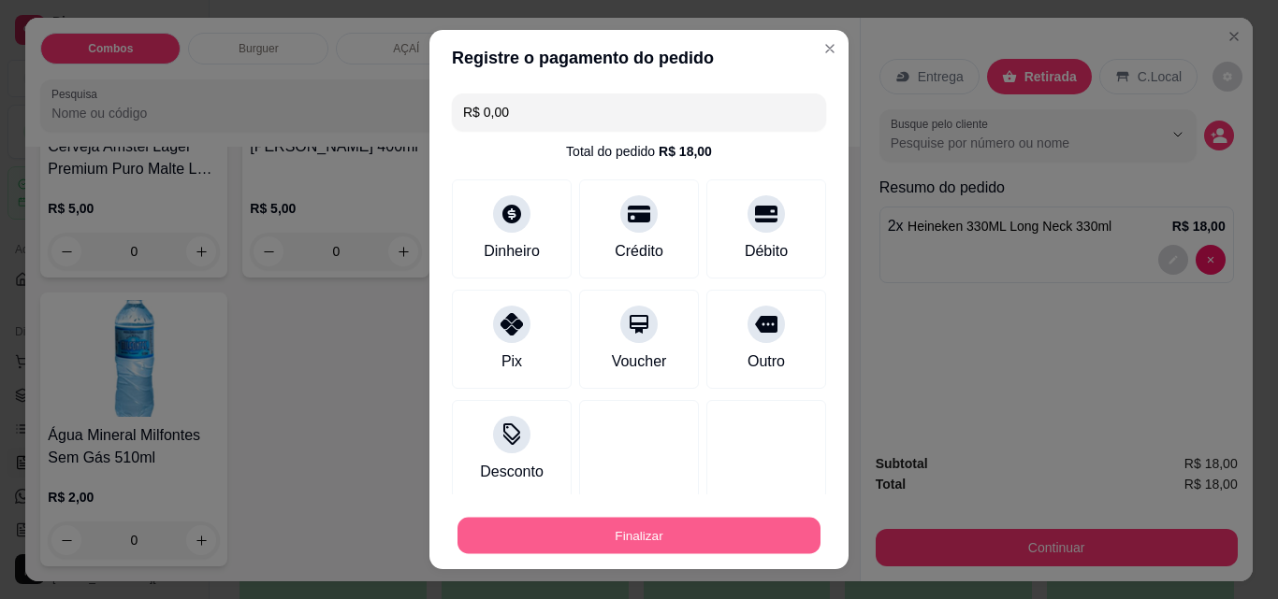
click at [707, 533] on button "Finalizar" at bounding box center [638, 536] width 363 height 36
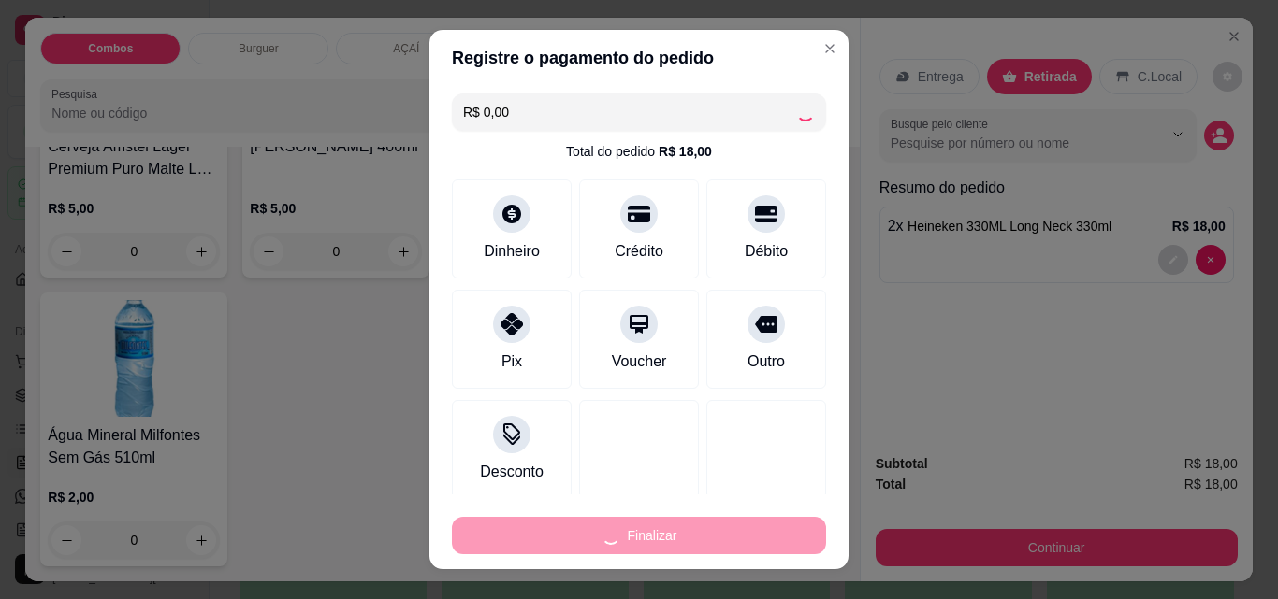
type input "0"
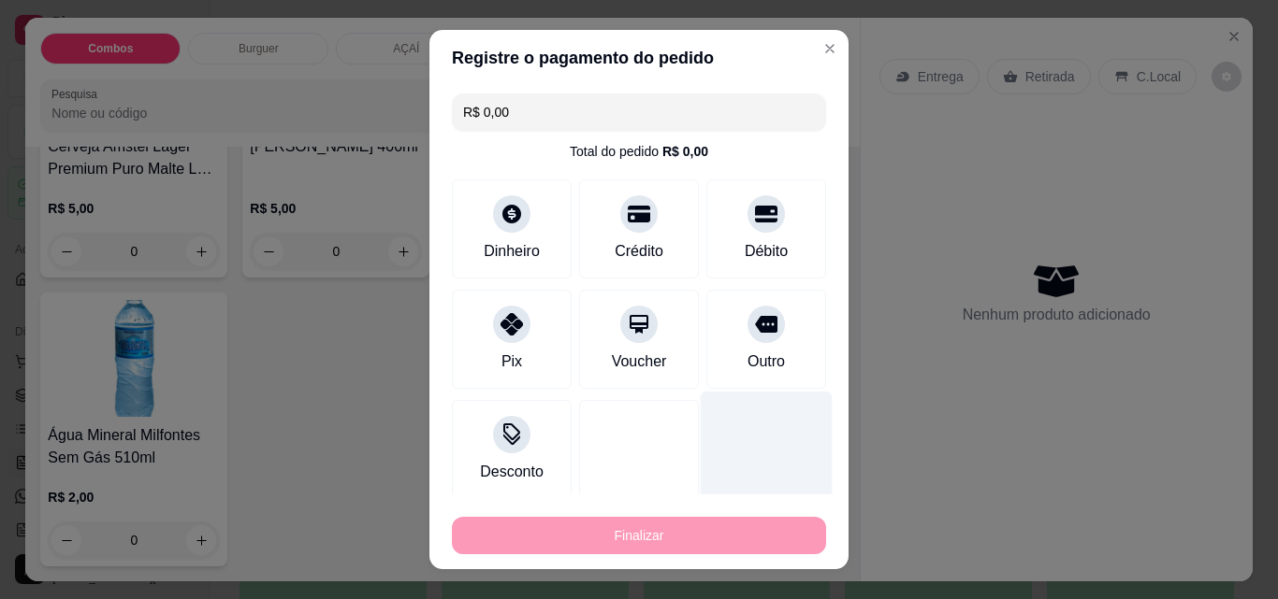
type input "-R$ 18,00"
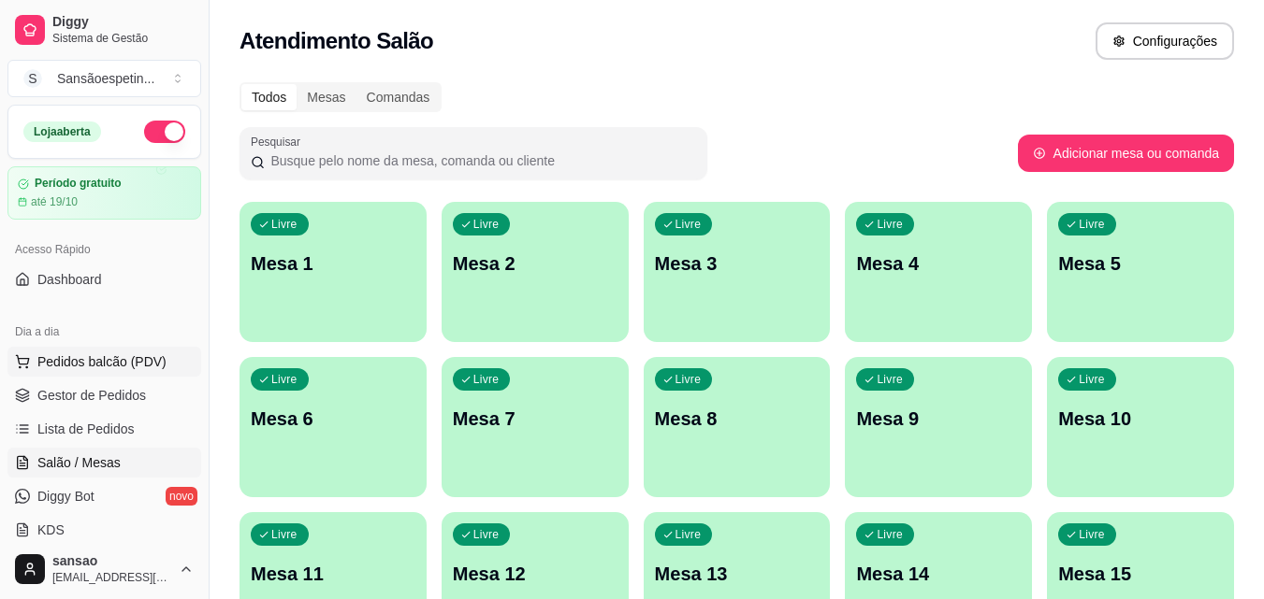
click at [117, 361] on span "Pedidos balcão (PDV)" at bounding box center [101, 362] width 129 height 19
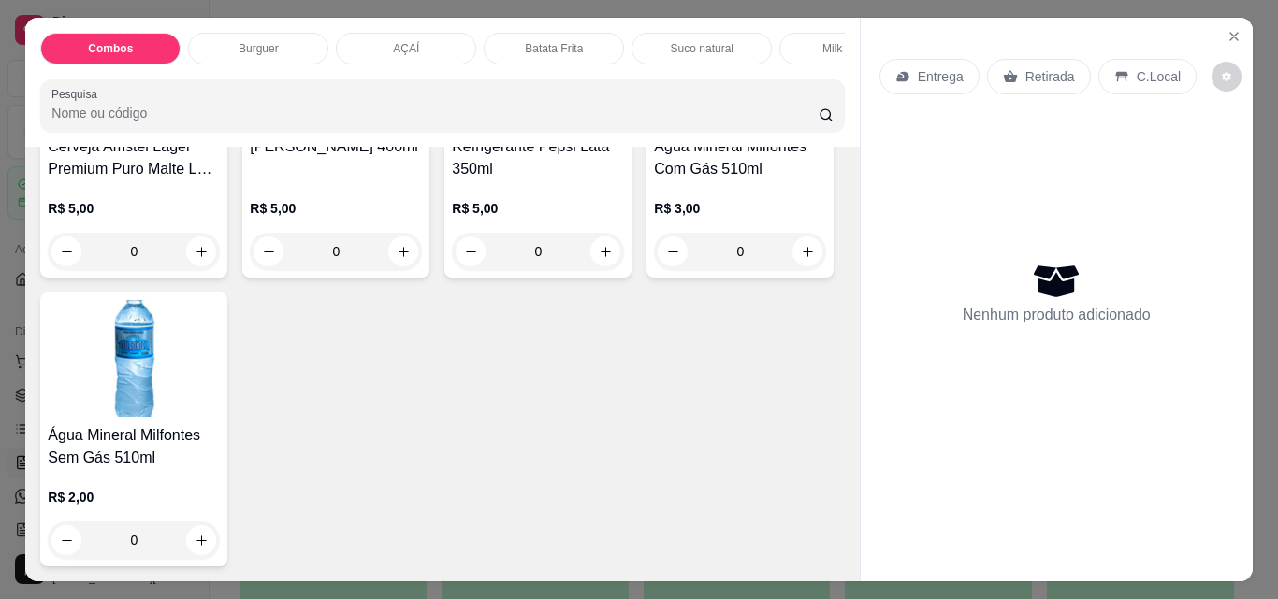
scroll to position [4284, 0]
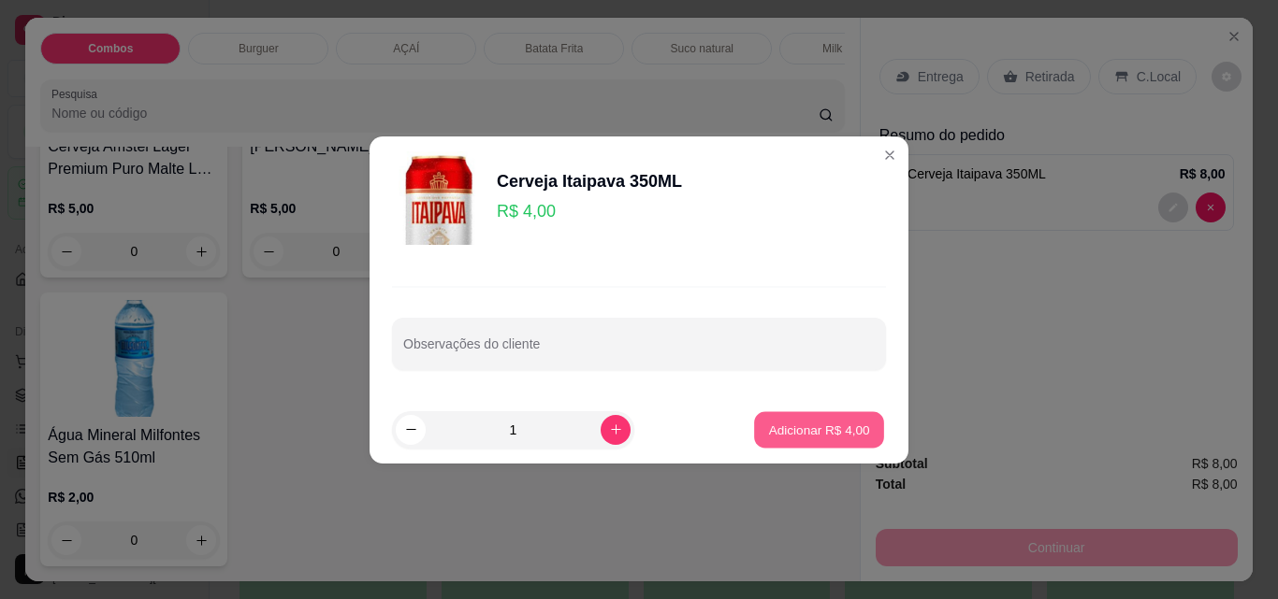
click at [813, 434] on p "Adicionar R$ 4,00" at bounding box center [818, 430] width 101 height 18
type input "3"
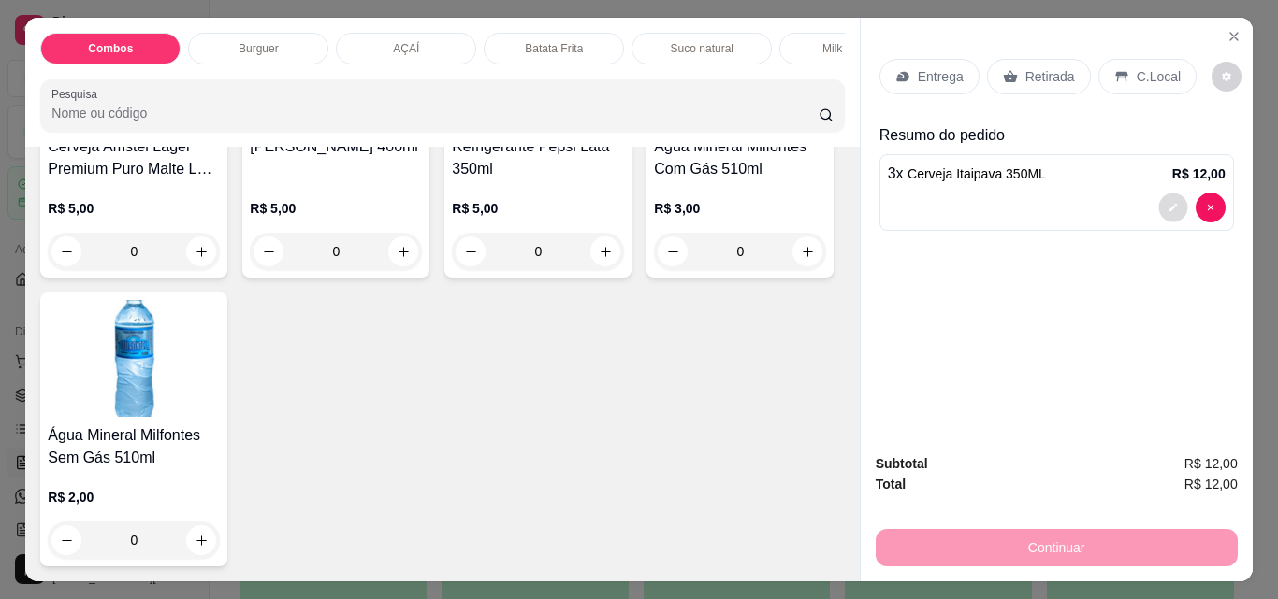
click at [1158, 200] on button "decrease-product-quantity" at bounding box center [1172, 208] width 29 height 29
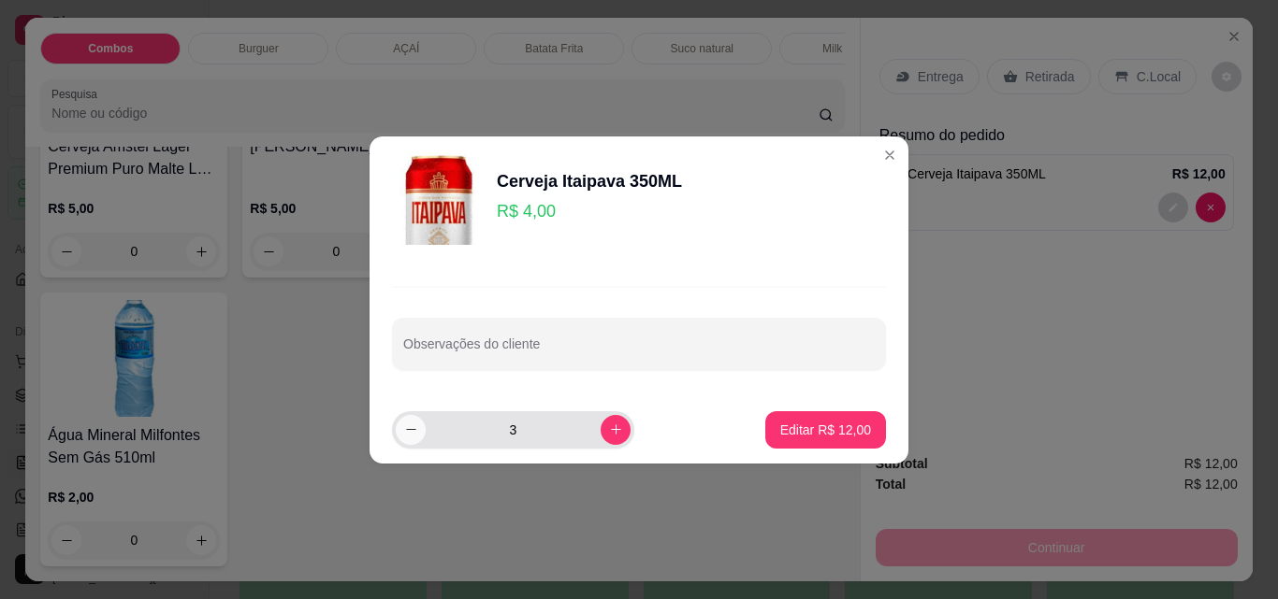
click at [412, 430] on icon "decrease-product-quantity" at bounding box center [411, 430] width 14 height 14
type input "2"
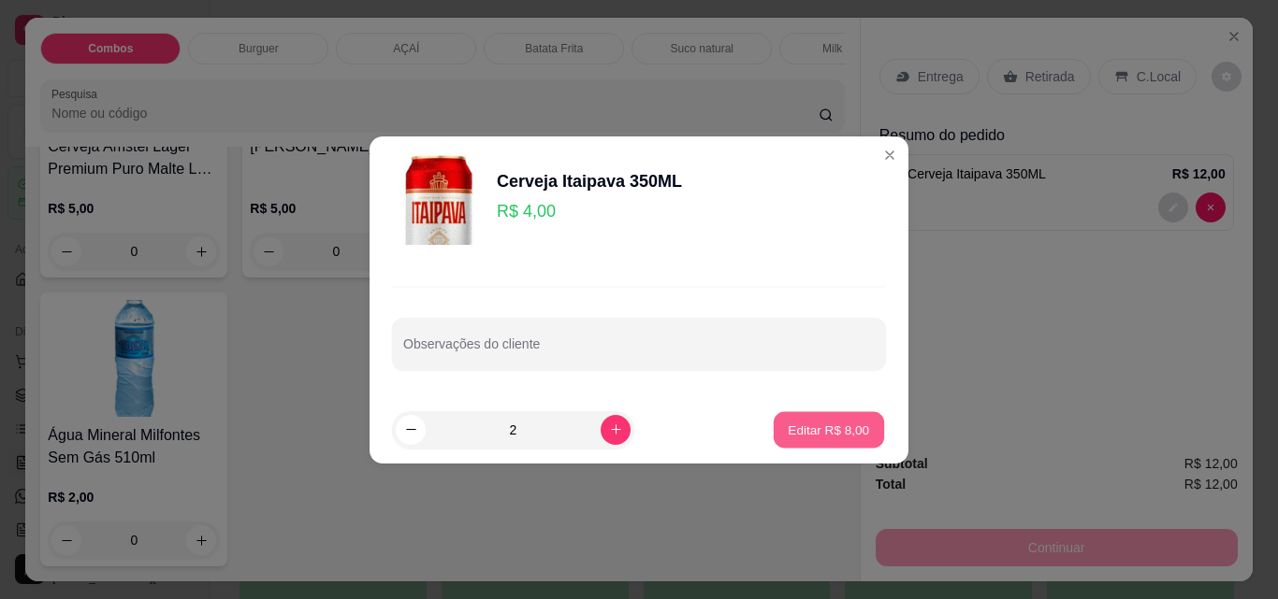
click at [778, 419] on button "Editar R$ 8,00" at bounding box center [828, 430] width 110 height 36
type input "2"
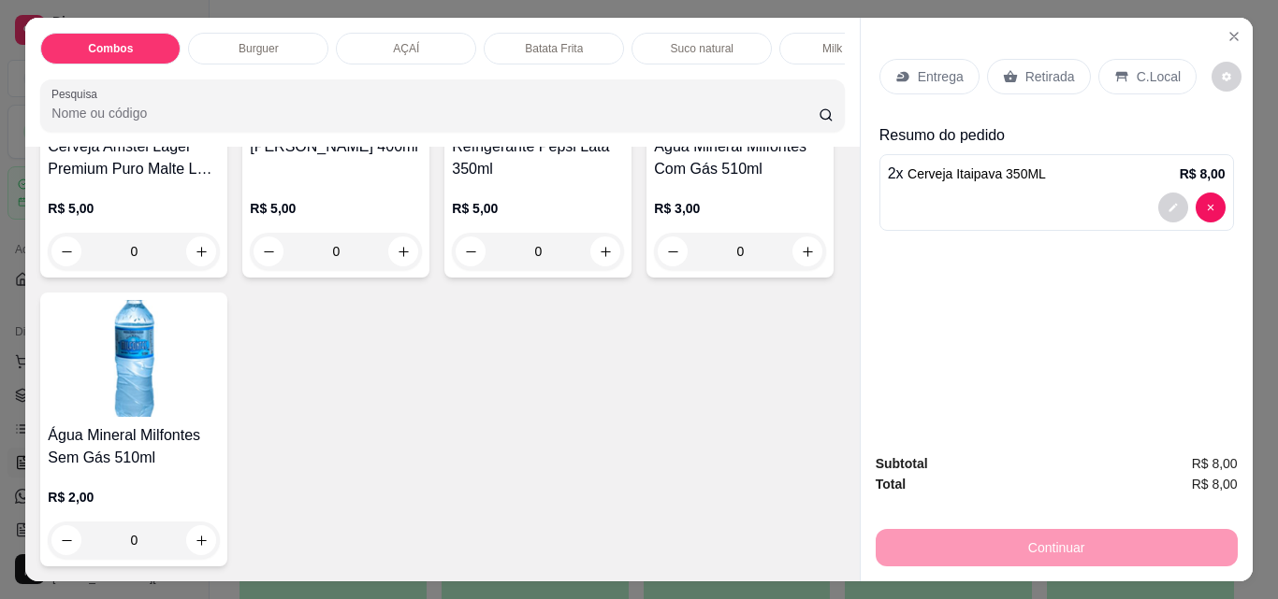
click at [1050, 75] on p "Retirada" at bounding box center [1050, 76] width 50 height 19
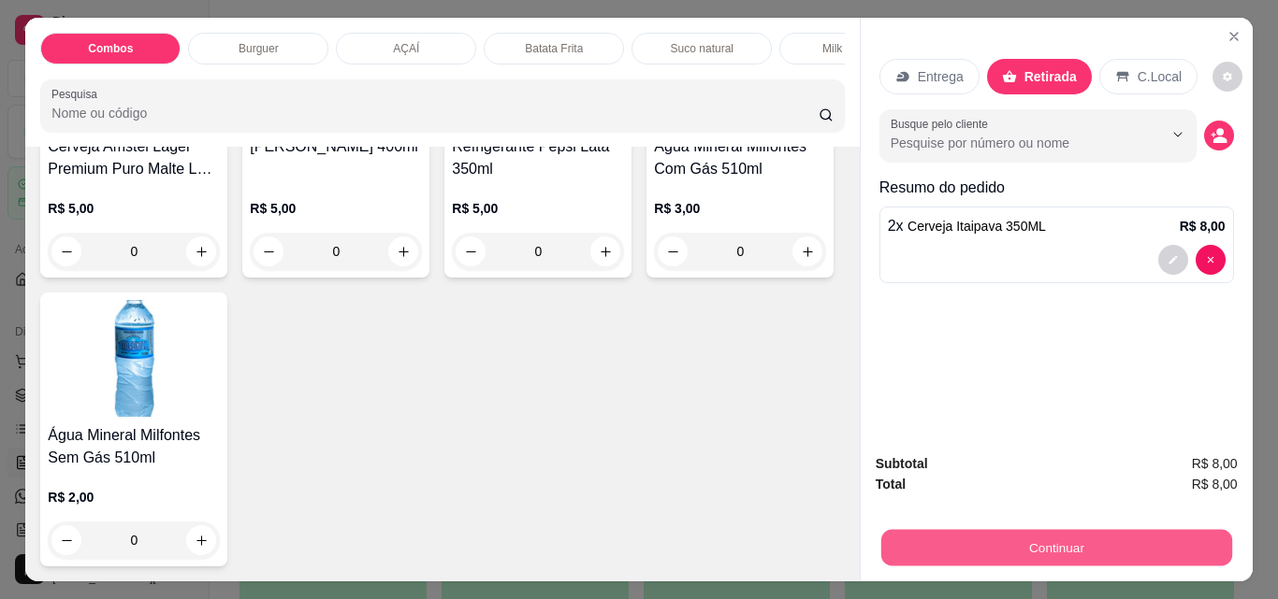
click at [975, 530] on button "Continuar" at bounding box center [1055, 547] width 351 height 36
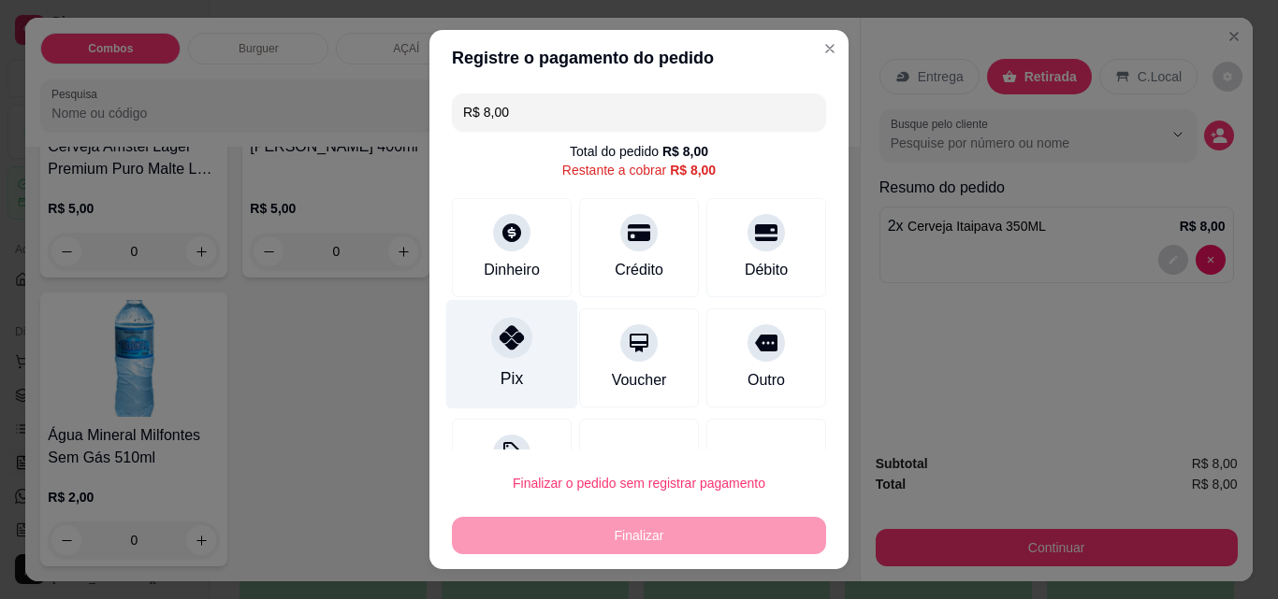
click at [529, 368] on div "Pix" at bounding box center [512, 354] width 132 height 109
type input "R$ 0,00"
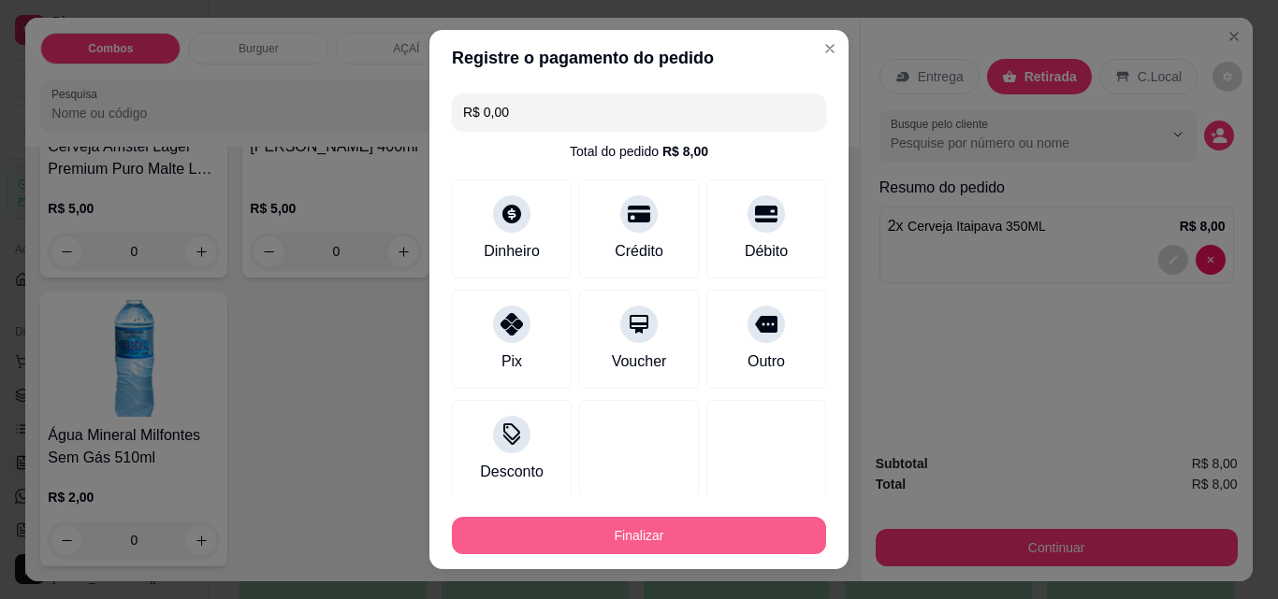
click at [583, 524] on button "Finalizar" at bounding box center [639, 535] width 374 height 37
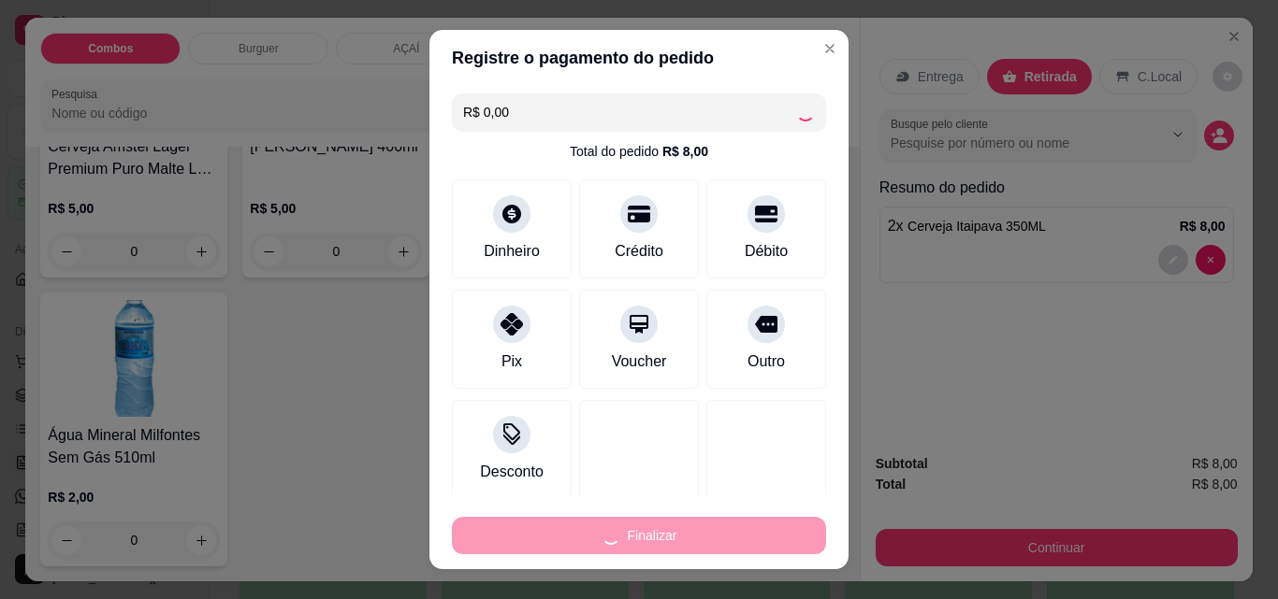
type input "0"
type input "-R$ 8,00"
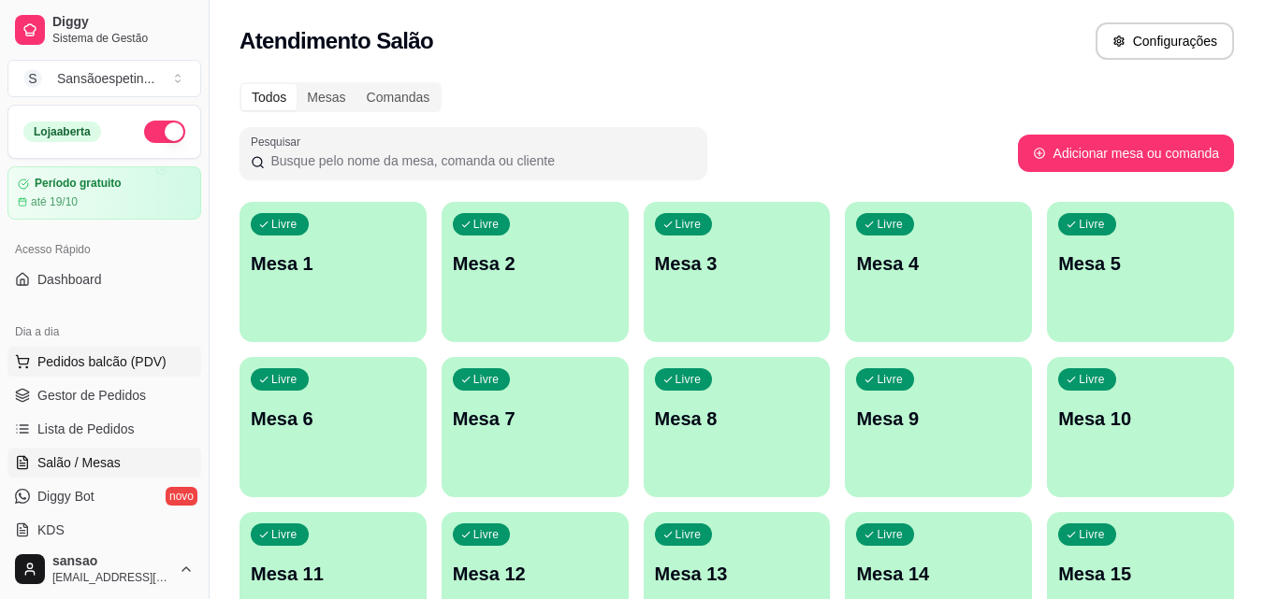
click at [73, 368] on span "Pedidos balcão (PDV)" at bounding box center [101, 362] width 129 height 19
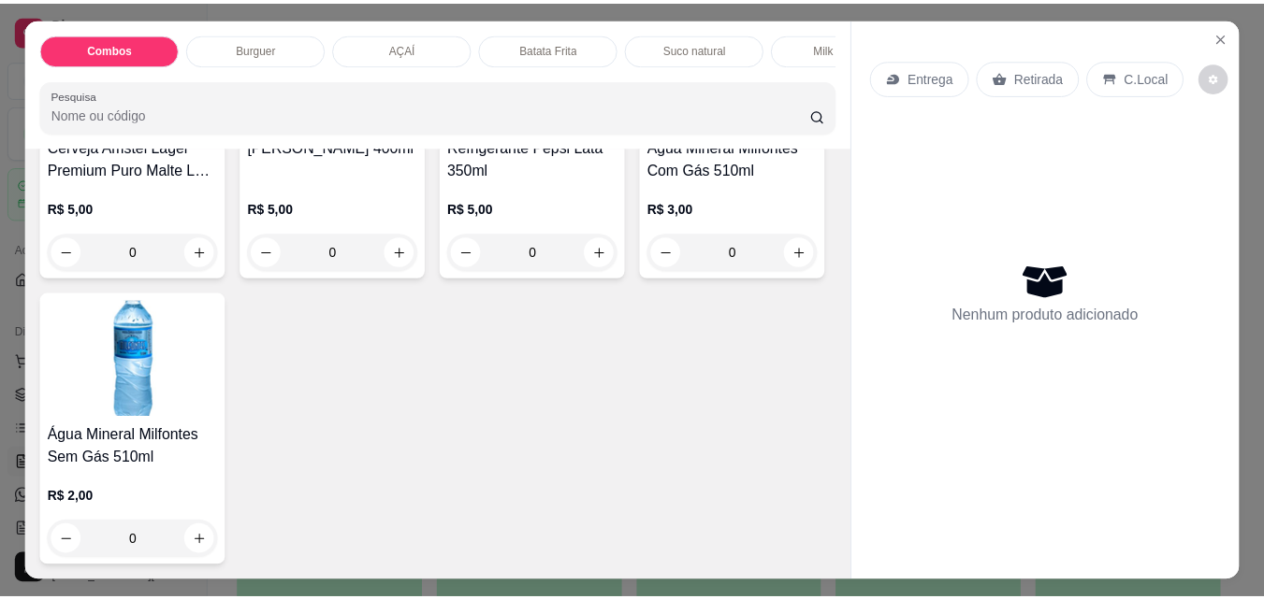
scroll to position [4302, 0]
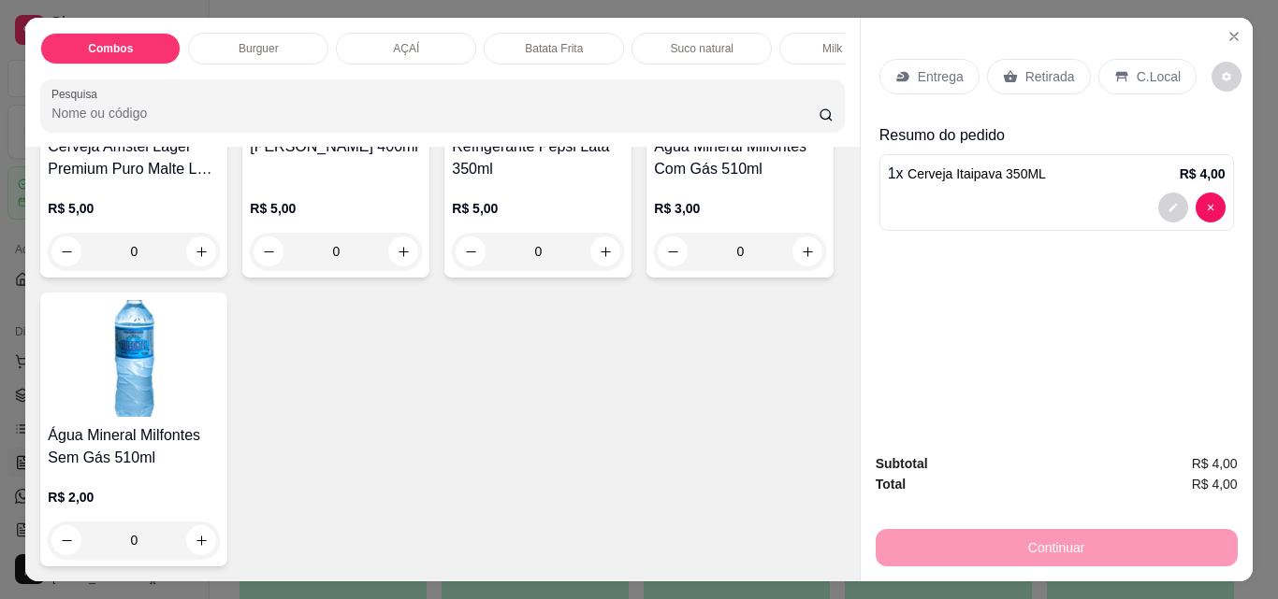
type input "3"
click at [1025, 68] on p "Retirada" at bounding box center [1050, 76] width 50 height 19
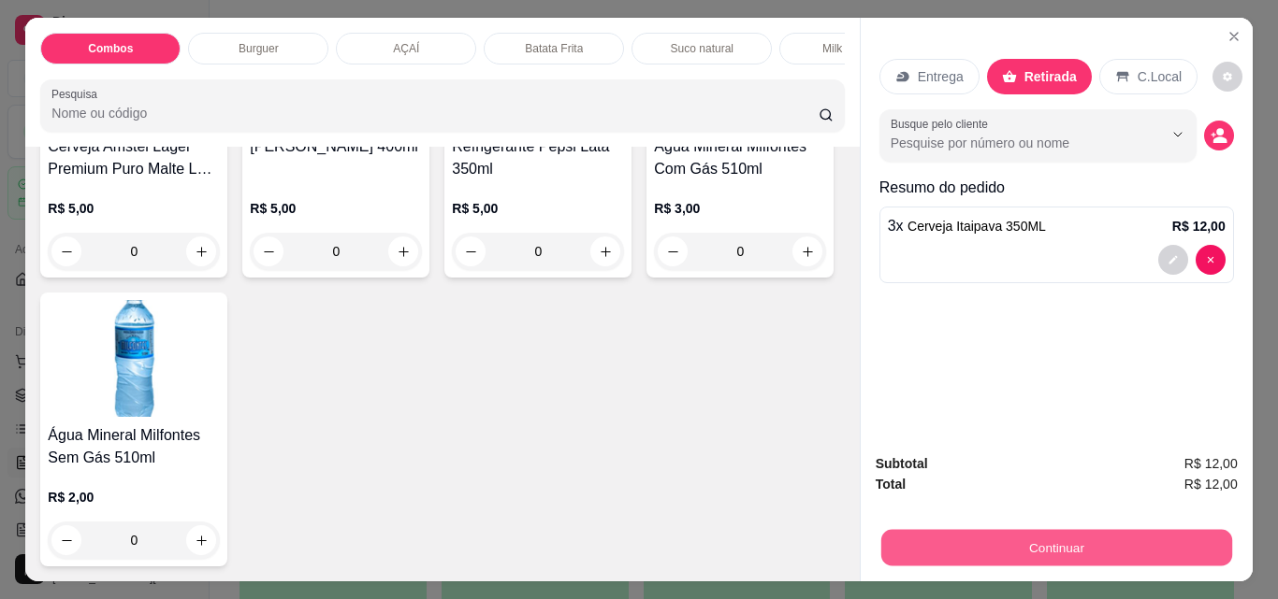
click at [944, 554] on button "Continuar" at bounding box center [1055, 547] width 351 height 36
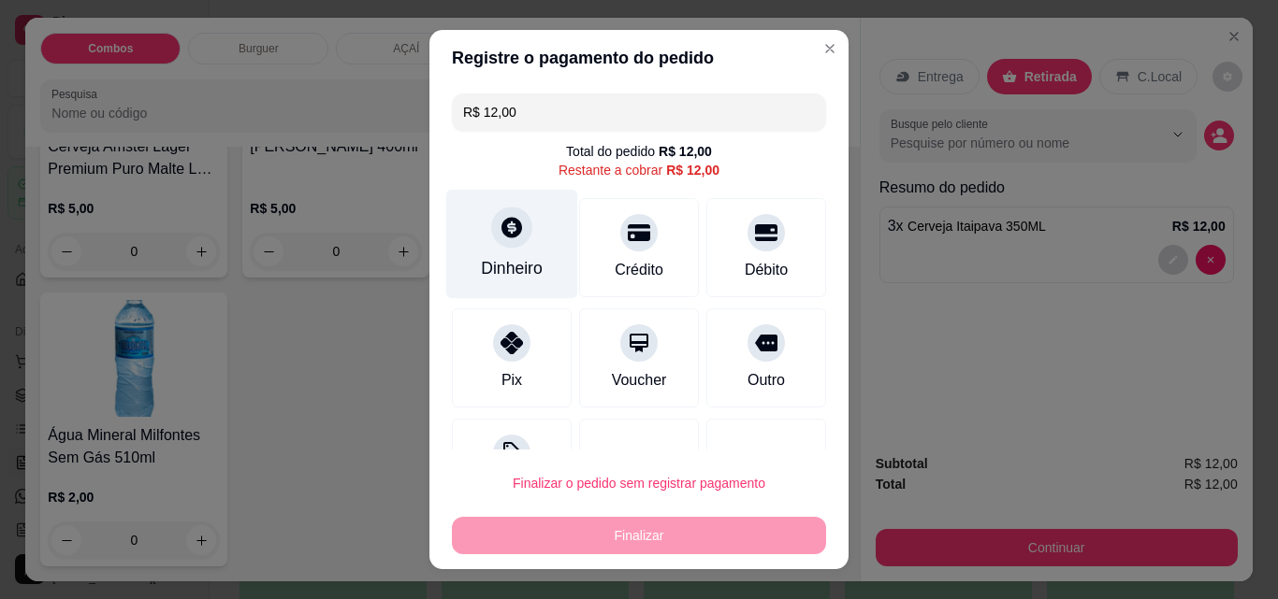
click at [513, 241] on div at bounding box center [511, 227] width 41 height 41
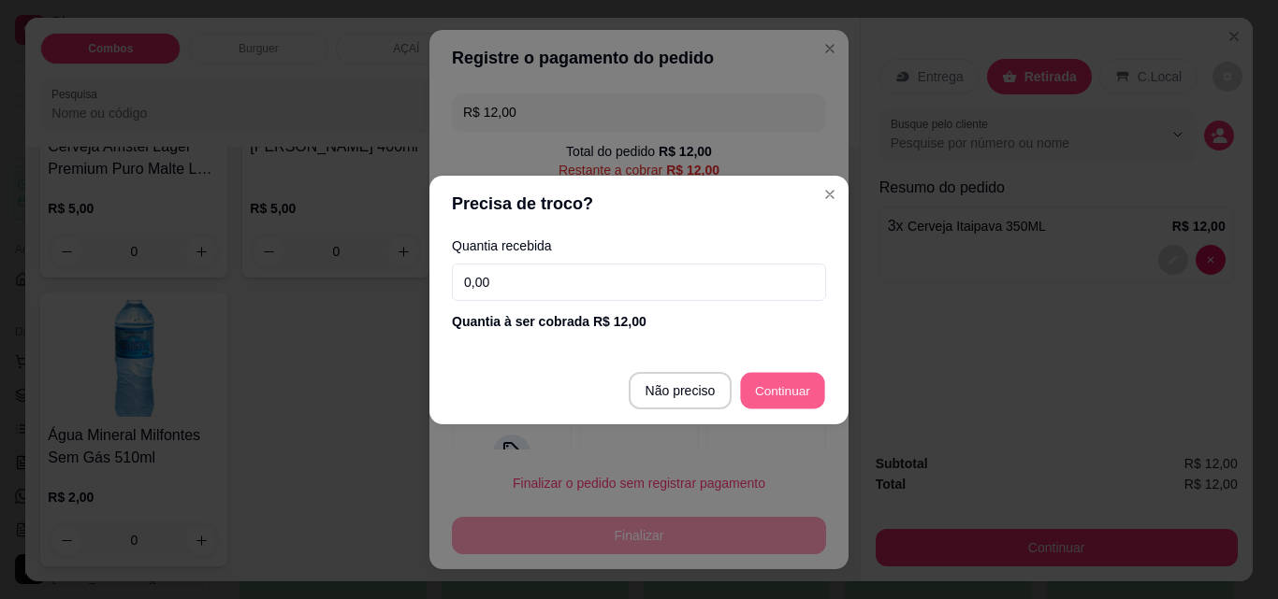
type input "R$ 0,00"
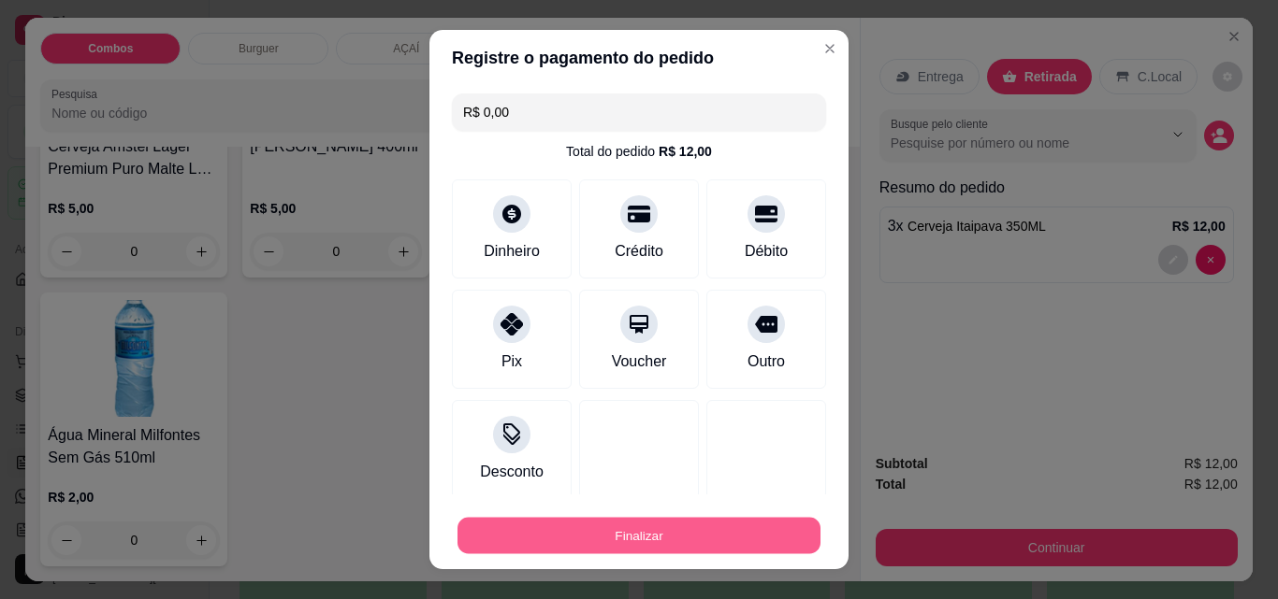
click at [692, 527] on button "Finalizar" at bounding box center [638, 536] width 363 height 36
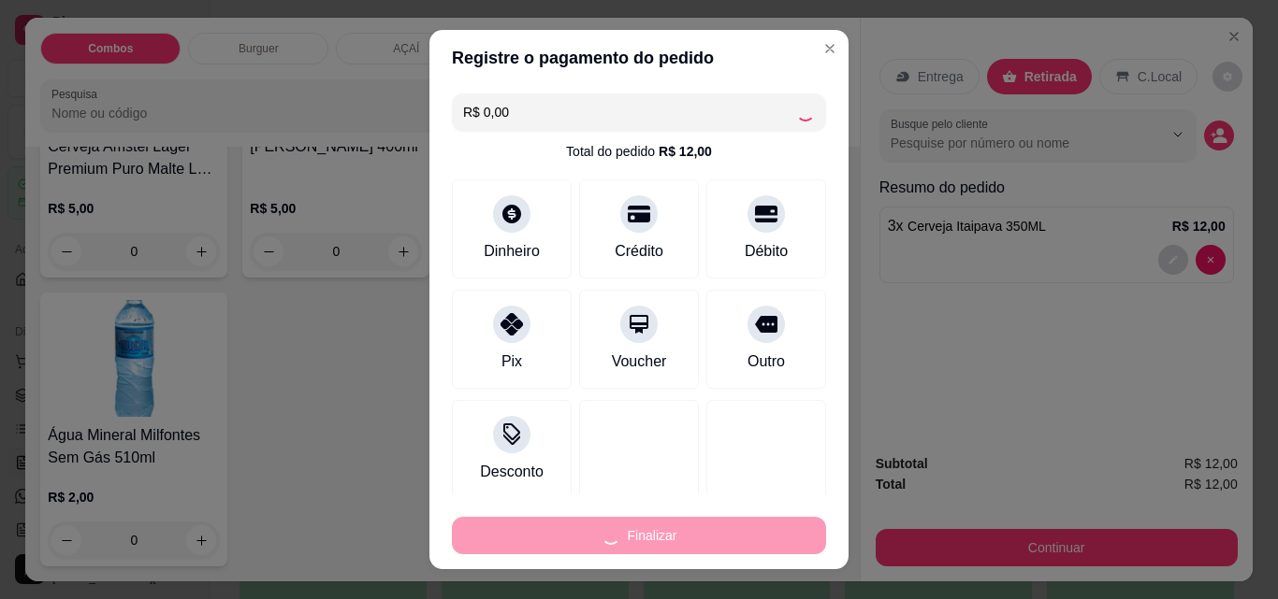
type input "0"
type input "-R$ 12,00"
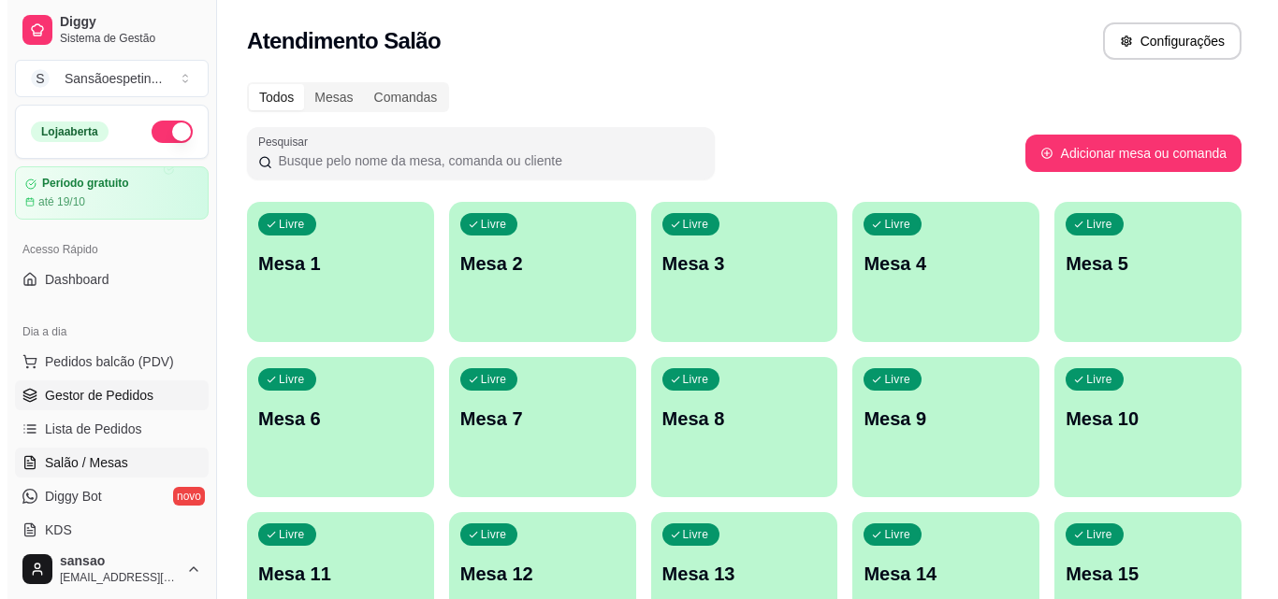
scroll to position [94, 0]
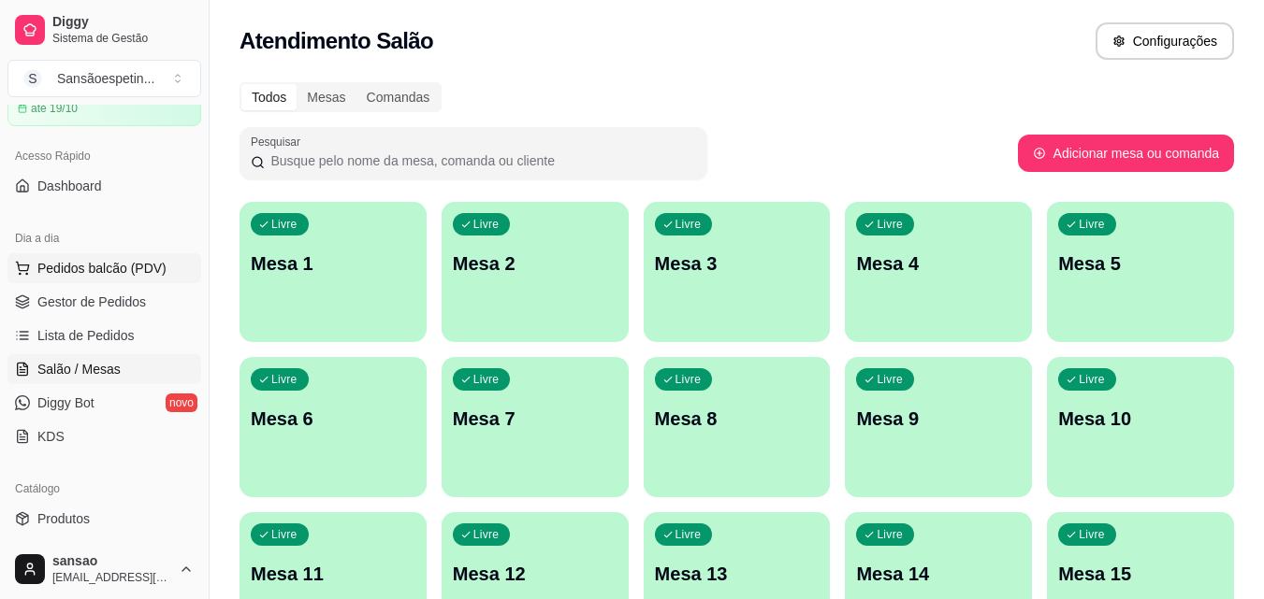
click at [123, 265] on span "Pedidos balcão (PDV)" at bounding box center [101, 268] width 129 height 19
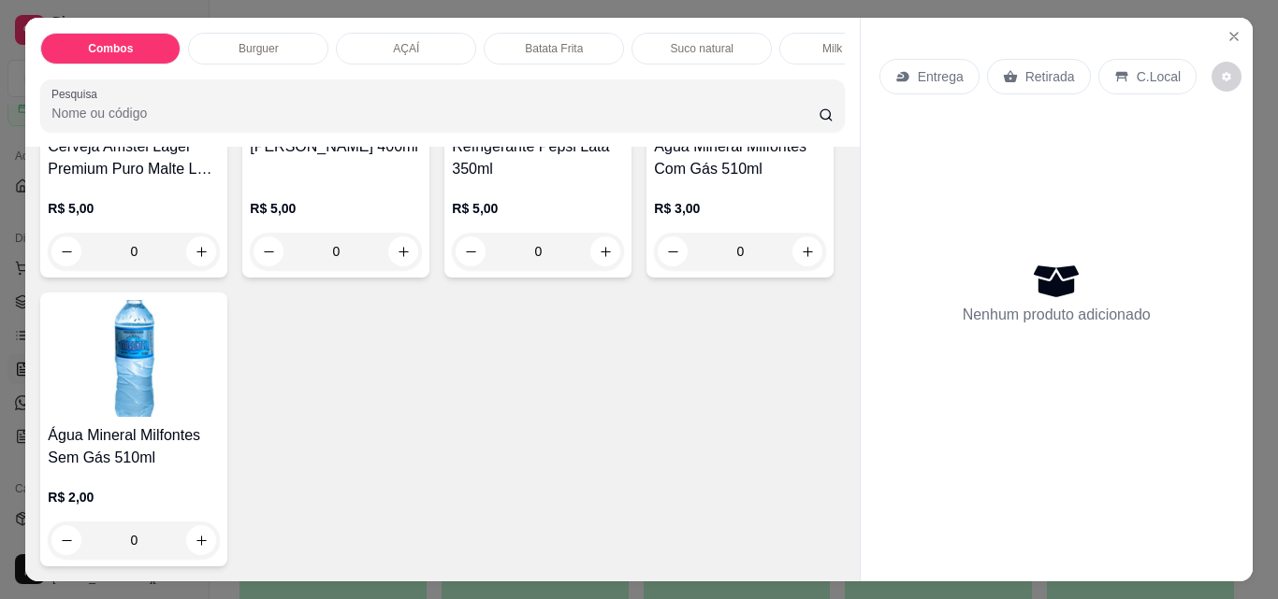
scroll to position [4647, 0]
click at [216, 267] on button "increase-product-quantity" at bounding box center [201, 252] width 29 height 29
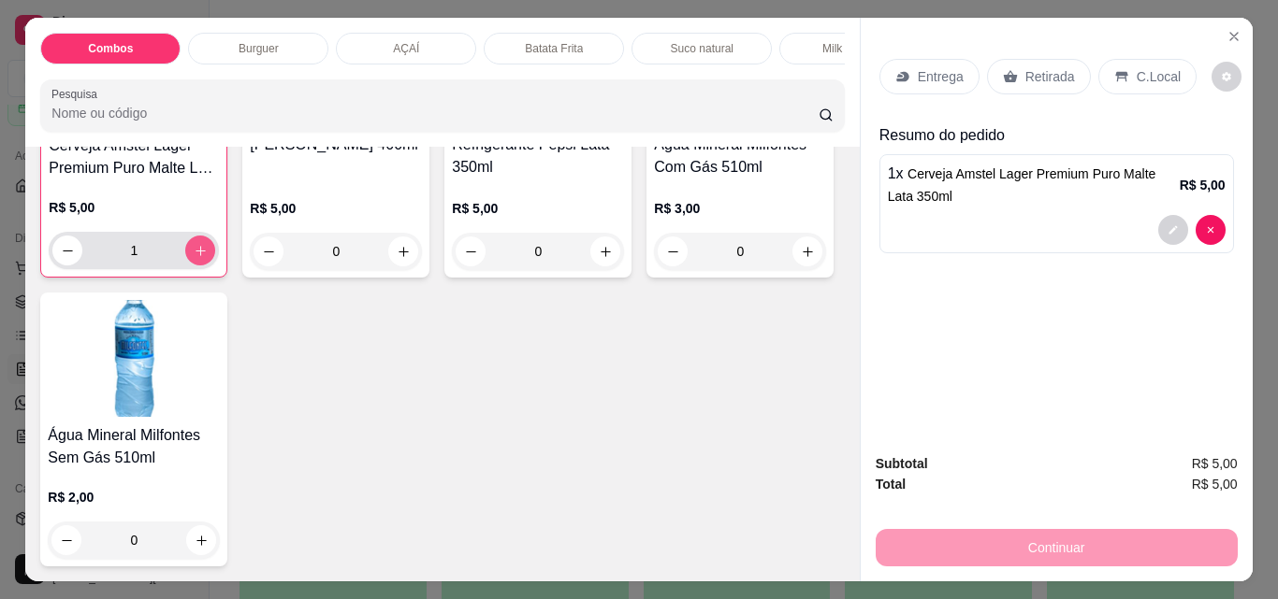
click at [208, 258] on icon "increase-product-quantity" at bounding box center [201, 251] width 14 height 14
type input "2"
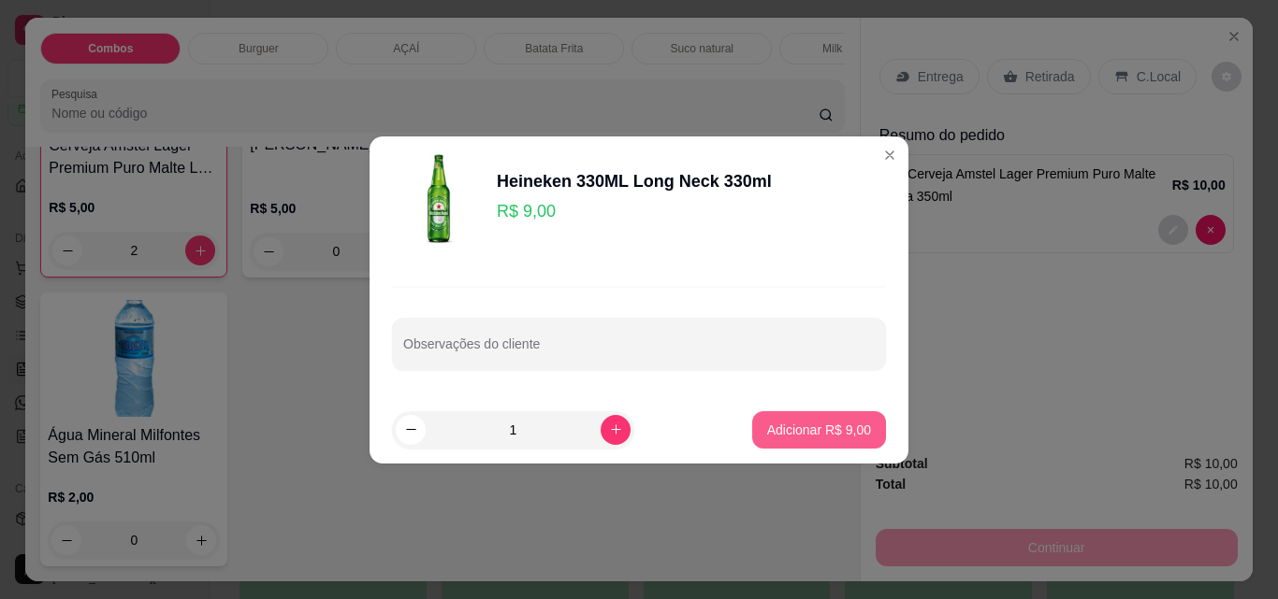
click at [767, 435] on p "Adicionar R$ 9,00" at bounding box center [819, 430] width 104 height 19
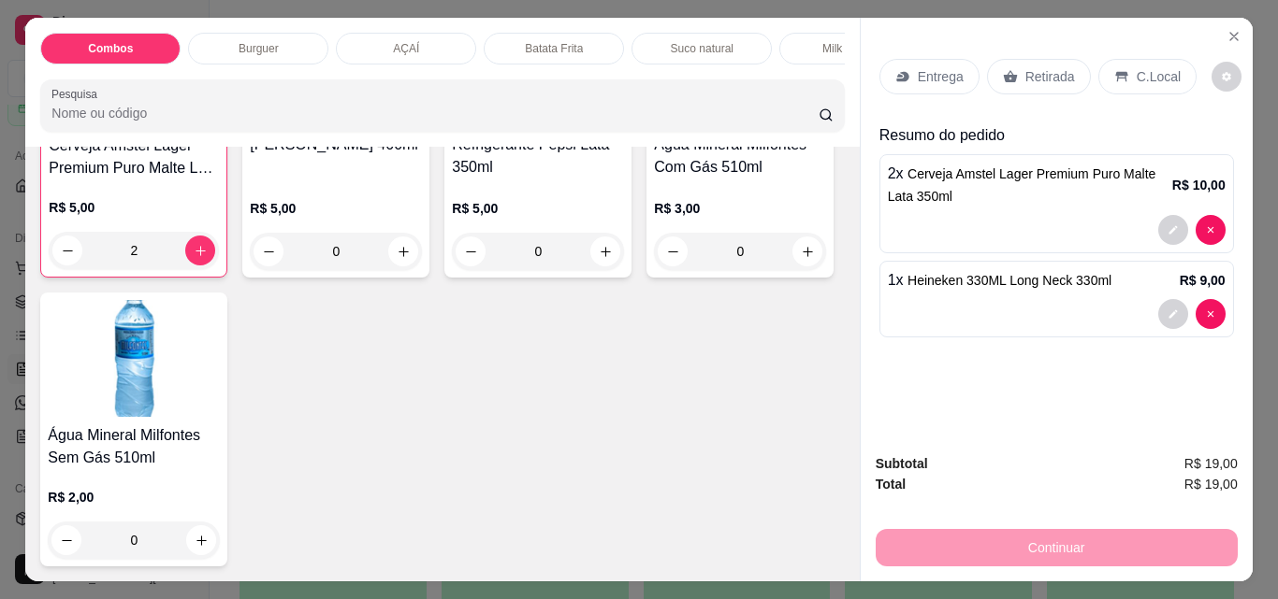
type input "2"
click at [205, 255] on icon "increase-product-quantity" at bounding box center [199, 250] width 9 height 9
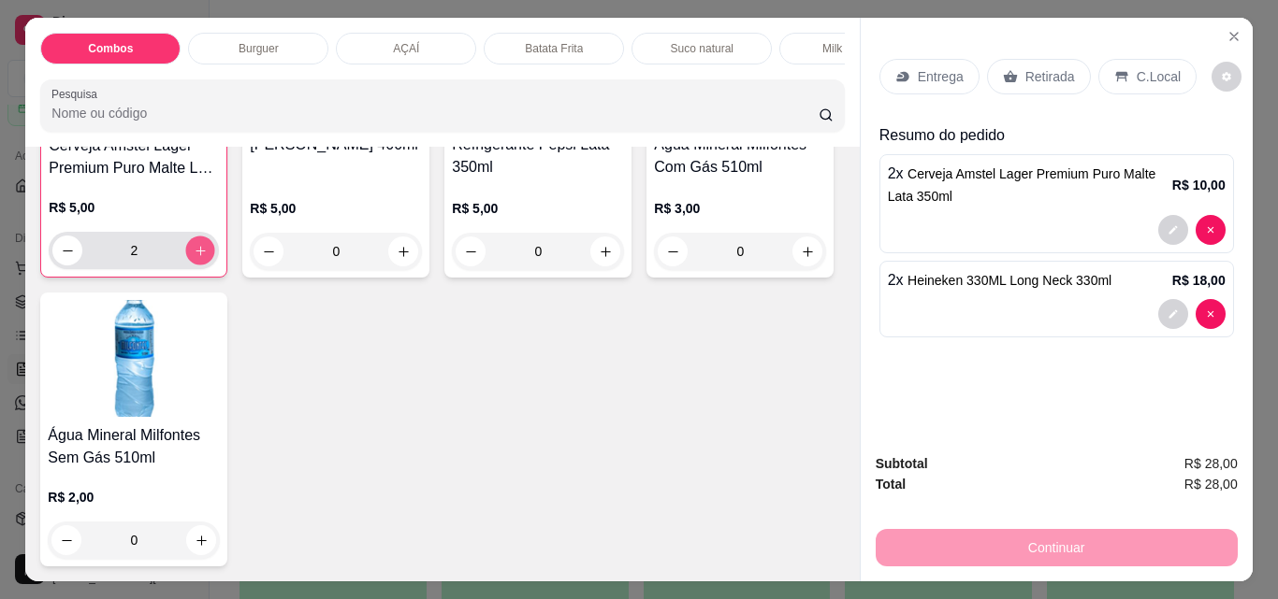
type input "3"
click at [1009, 67] on div "Retirada" at bounding box center [1039, 77] width 104 height 36
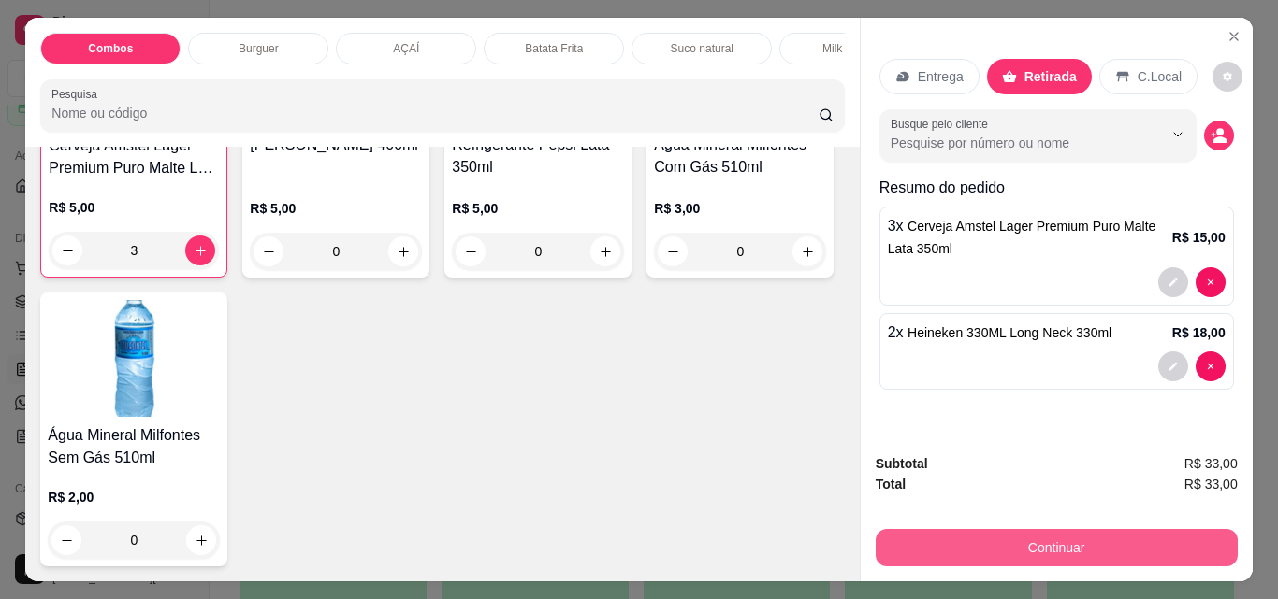
click at [1061, 552] on button "Continuar" at bounding box center [1056, 547] width 362 height 37
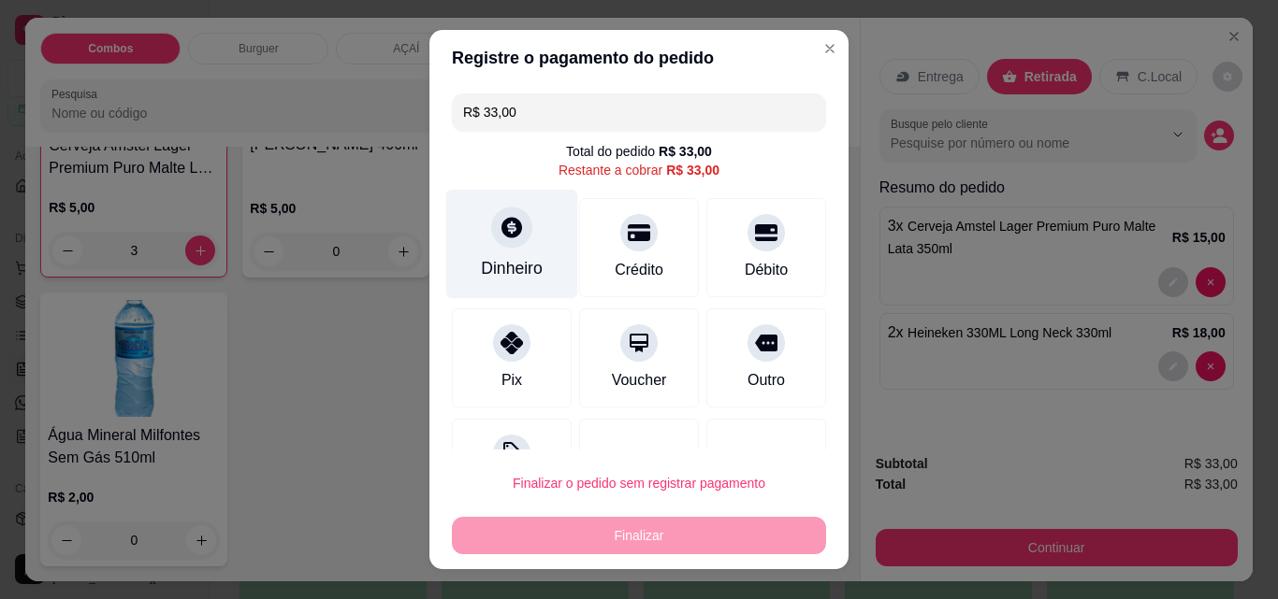
click at [498, 247] on div at bounding box center [511, 227] width 41 height 41
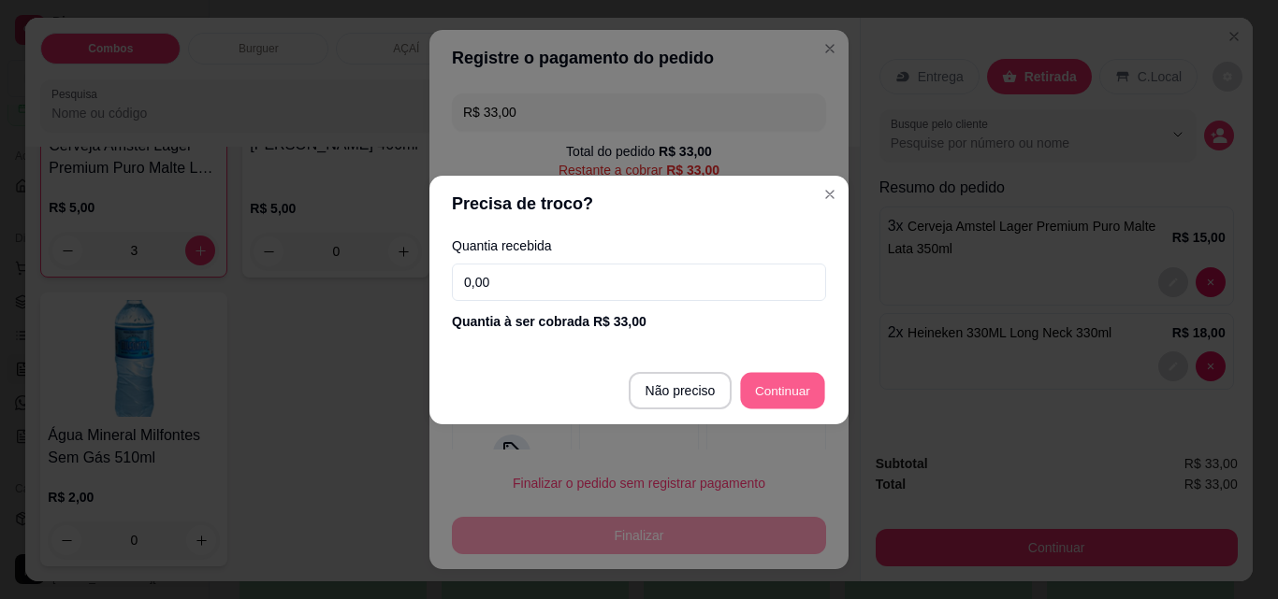
type input "R$ 0,00"
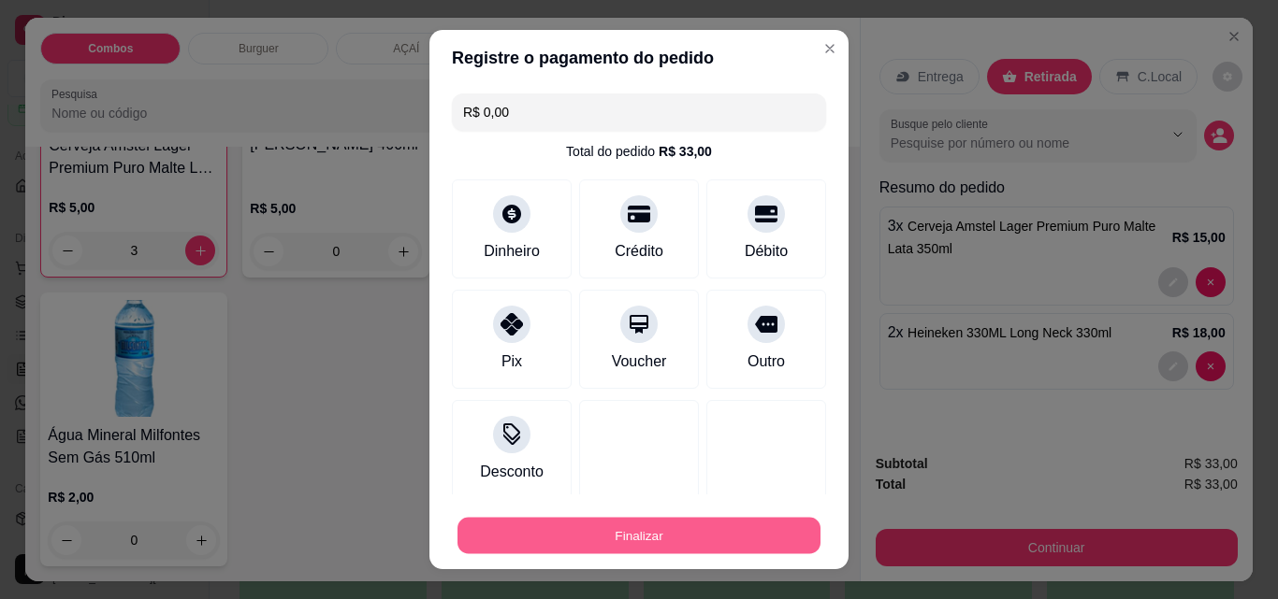
click at [736, 525] on button "Finalizar" at bounding box center [638, 536] width 363 height 36
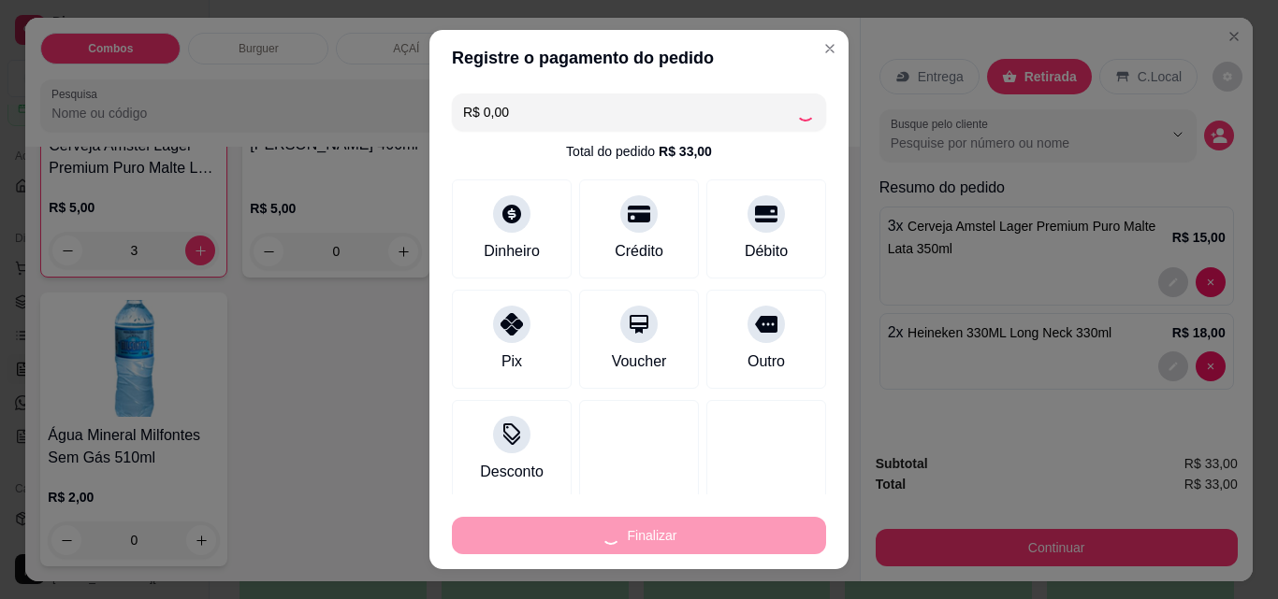
type input "0"
type input "-R$ 33,00"
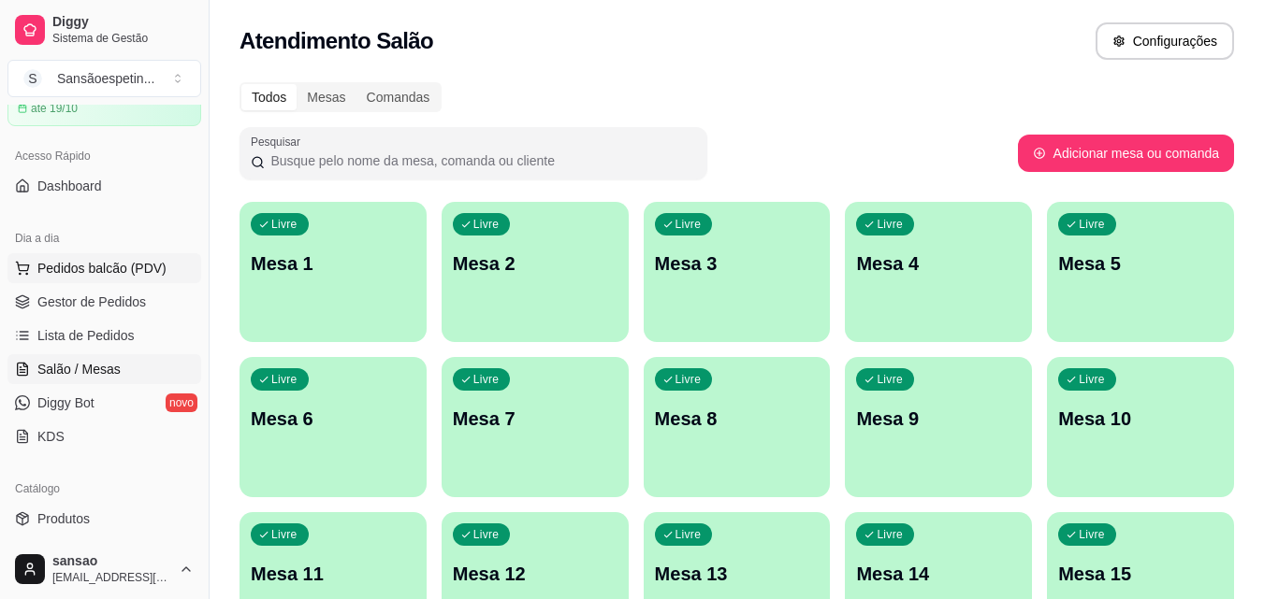
click at [51, 274] on span "Pedidos balcão (PDV)" at bounding box center [101, 268] width 129 height 19
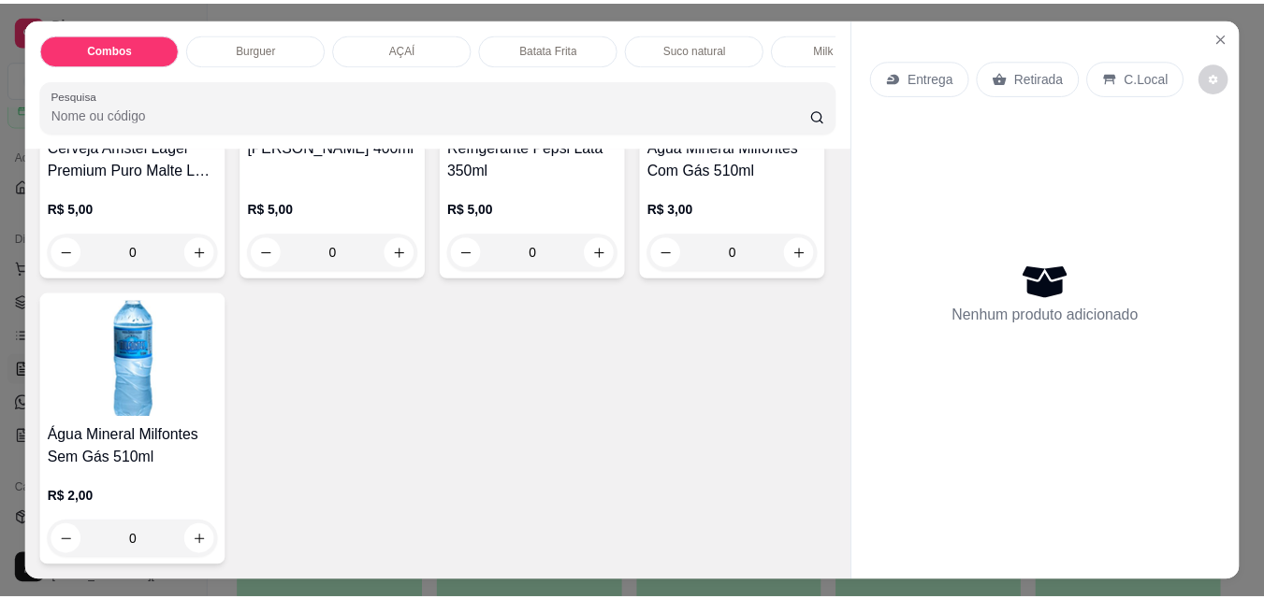
scroll to position [4284, 0]
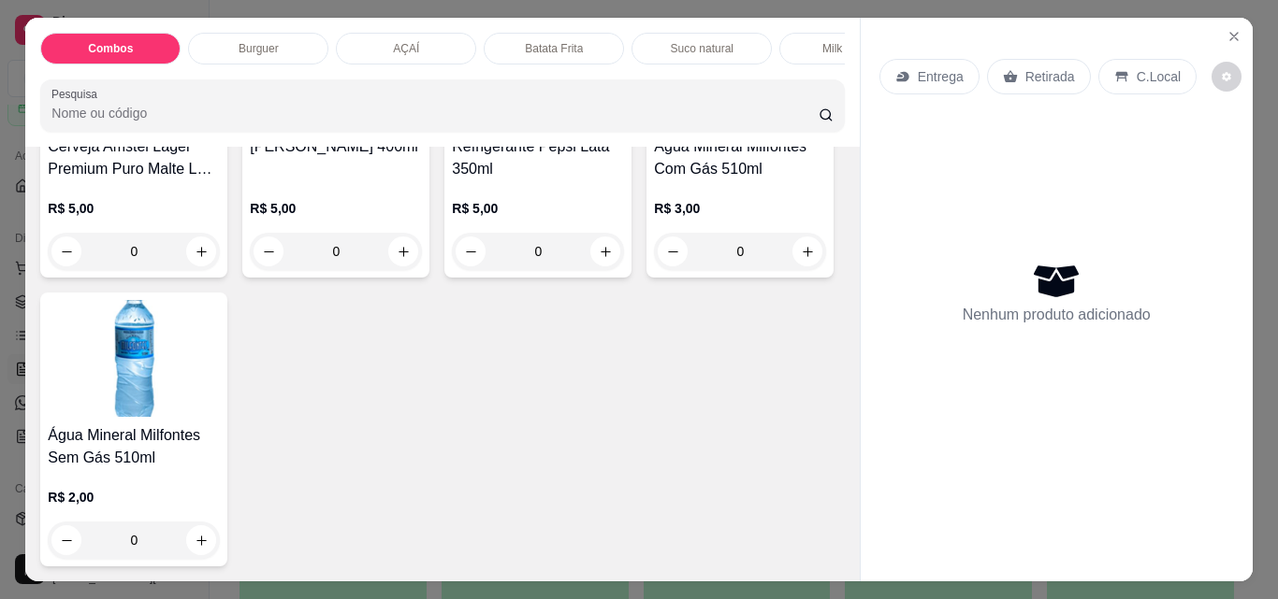
type input "1"
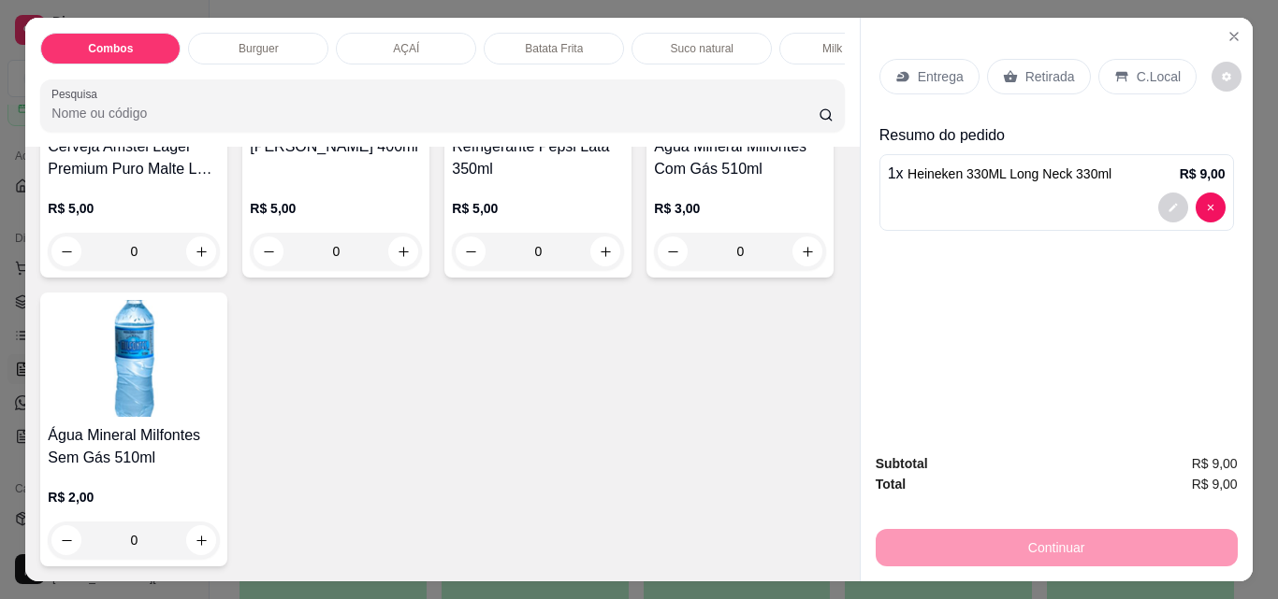
click at [1060, 67] on p "Retirada" at bounding box center [1050, 76] width 50 height 19
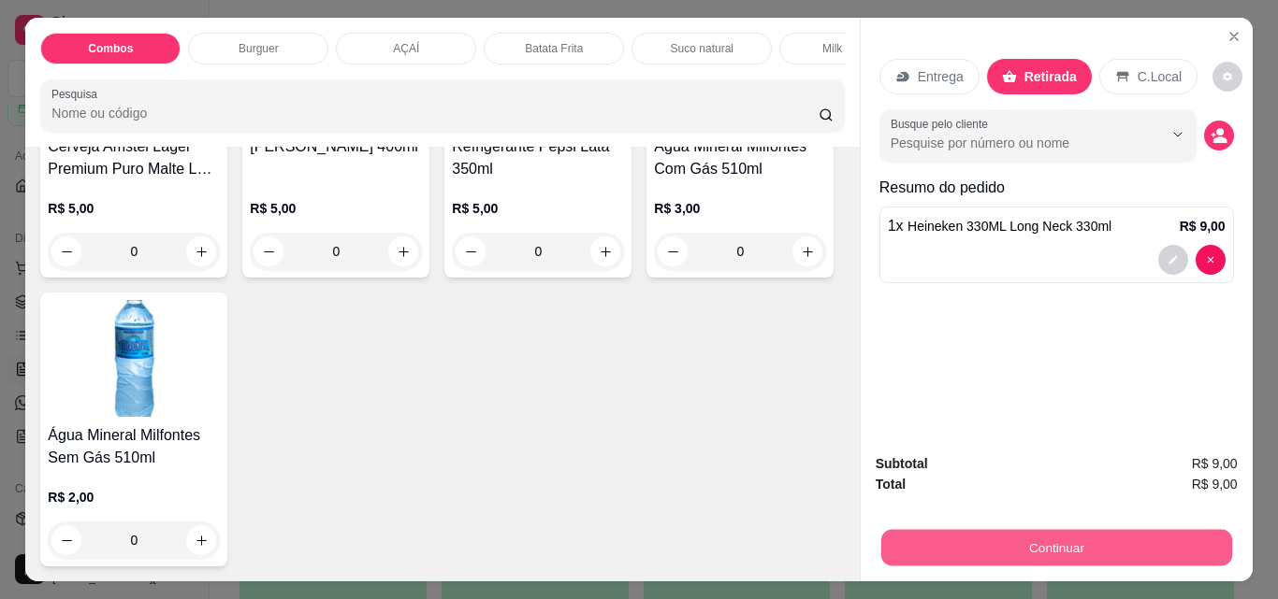
click at [1032, 540] on button "Continuar" at bounding box center [1055, 547] width 351 height 36
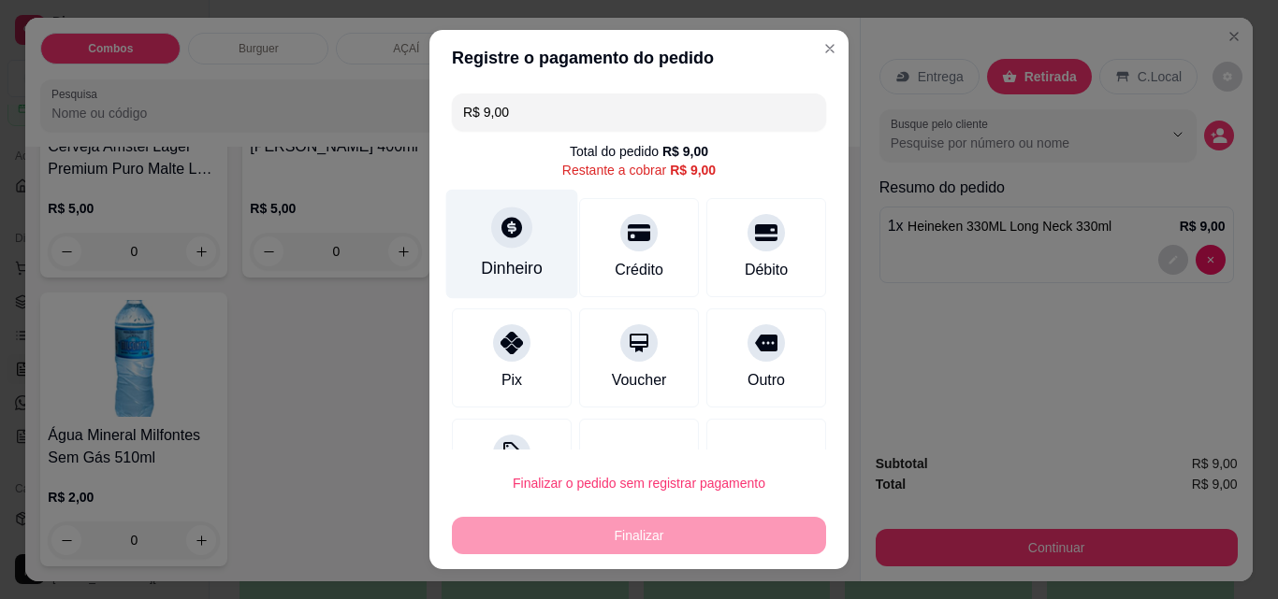
click at [500, 244] on div at bounding box center [511, 227] width 41 height 41
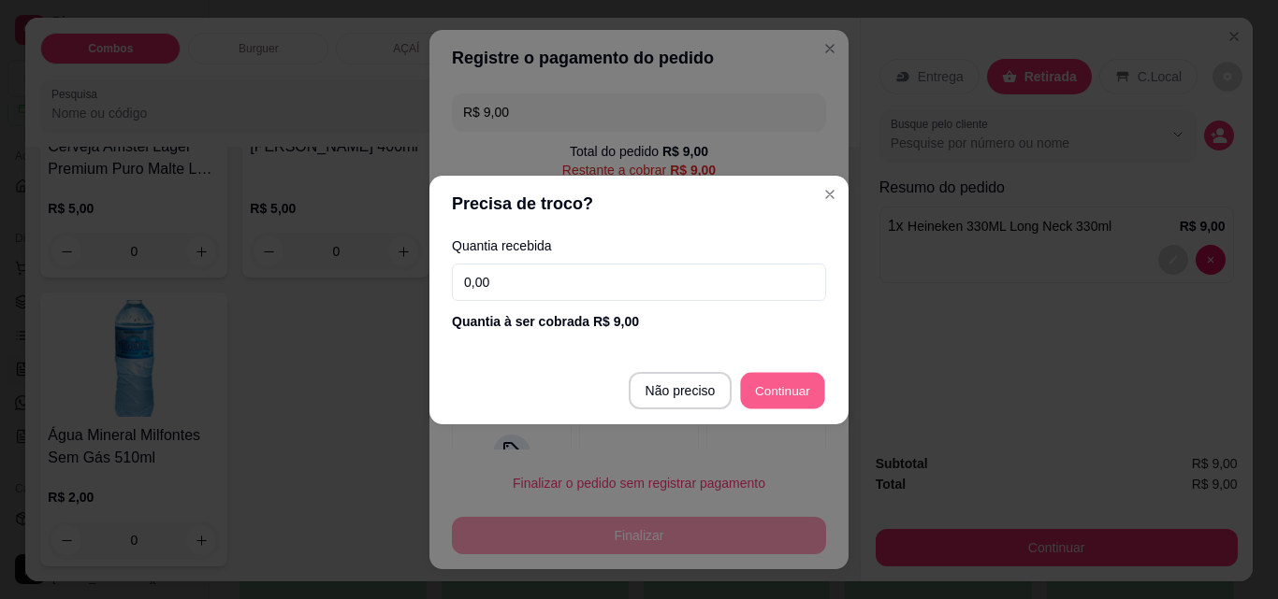
type input "R$ 0,00"
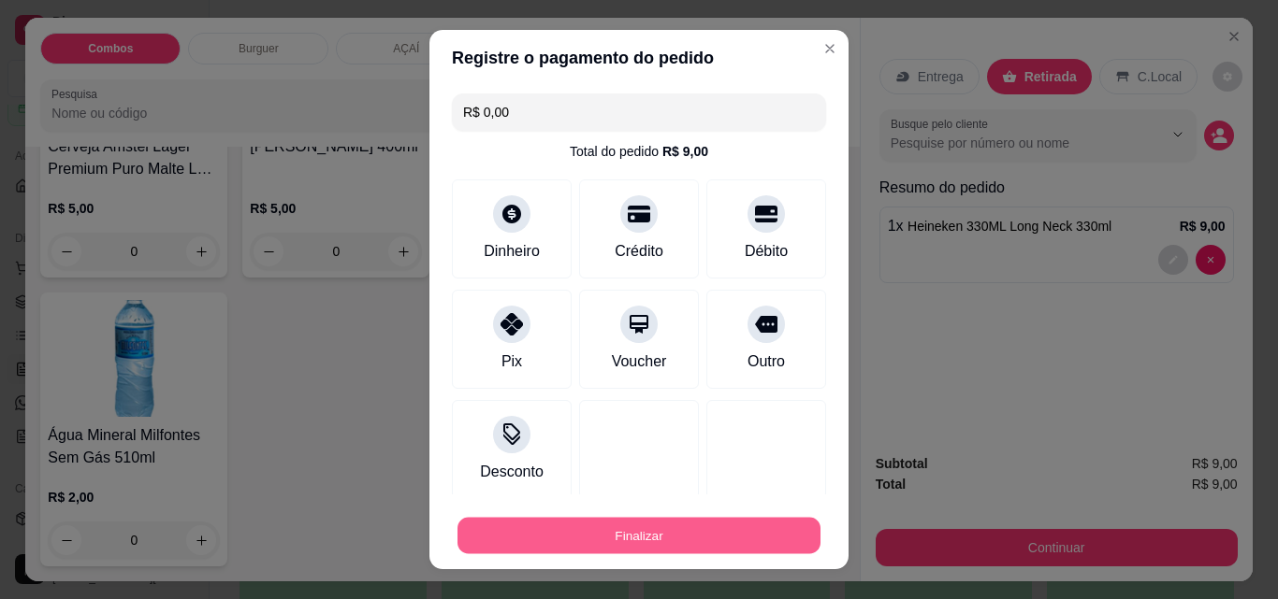
click at [687, 543] on button "Finalizar" at bounding box center [638, 536] width 363 height 36
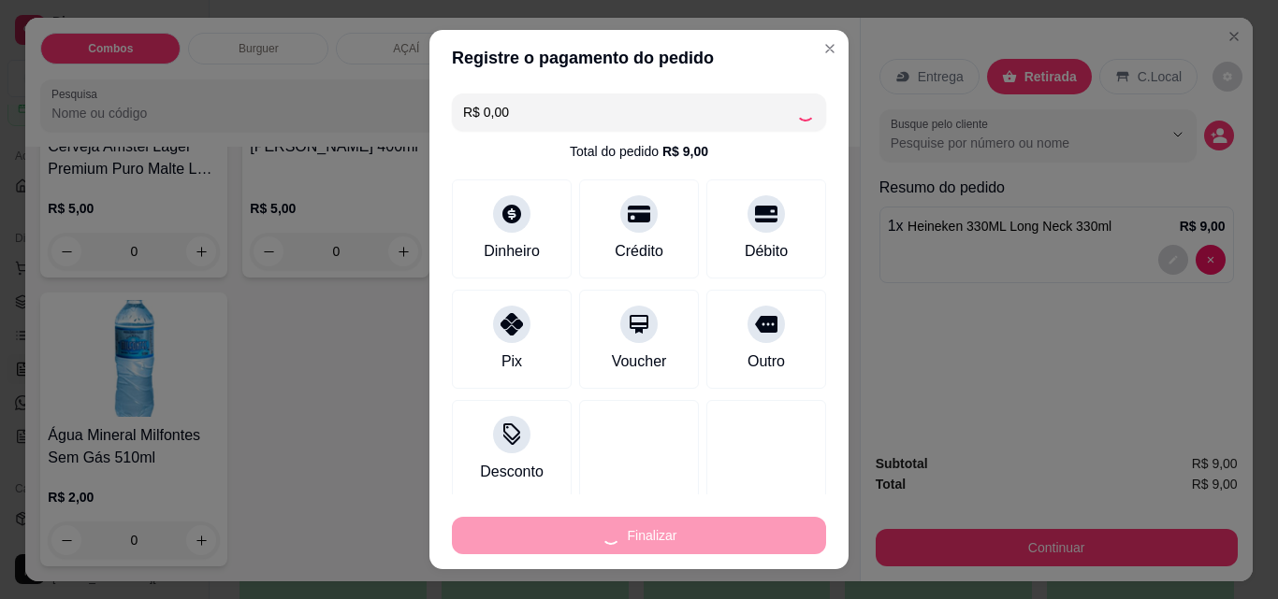
type input "0"
type input "-R$ 9,00"
